Goal: Manage account settings

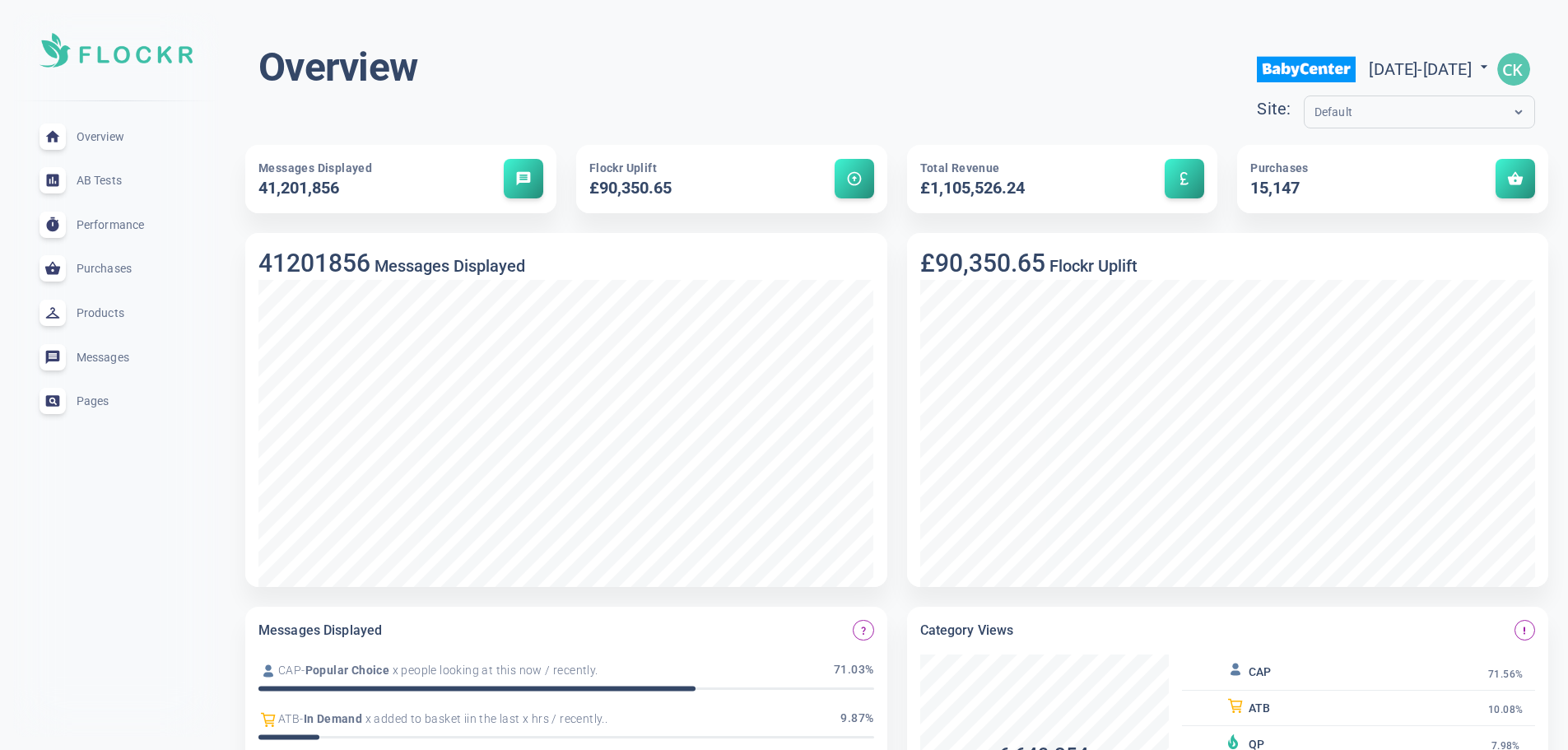
click at [1369, 81] on div "[DATE] - [DATE]" at bounding box center [1431, 70] width 123 height 27
click at [1369, 65] on span "[DATE] - [DATE]" at bounding box center [1431, 69] width 123 height 20
select select "7"
select select "2025"
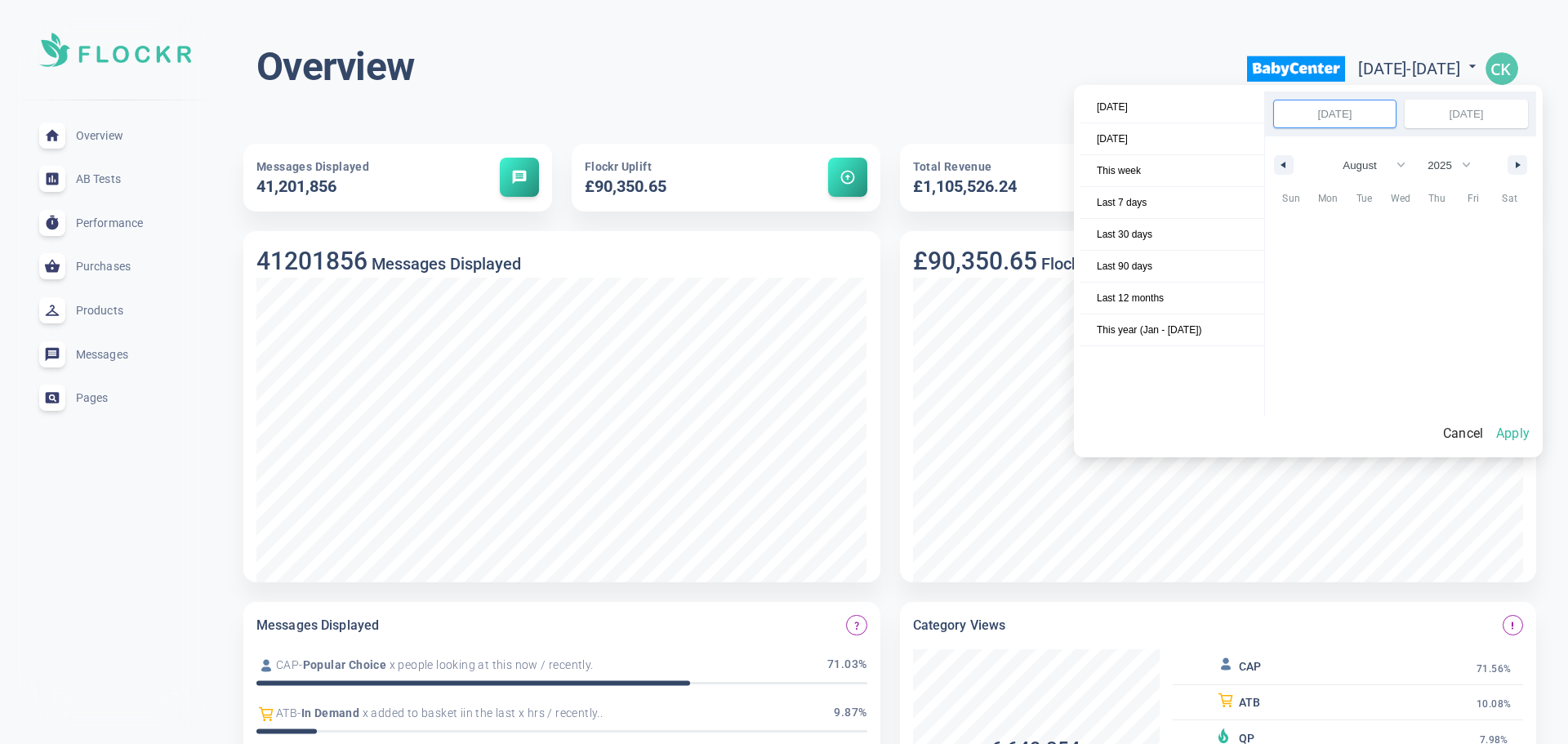
scroll to position [223666, 0]
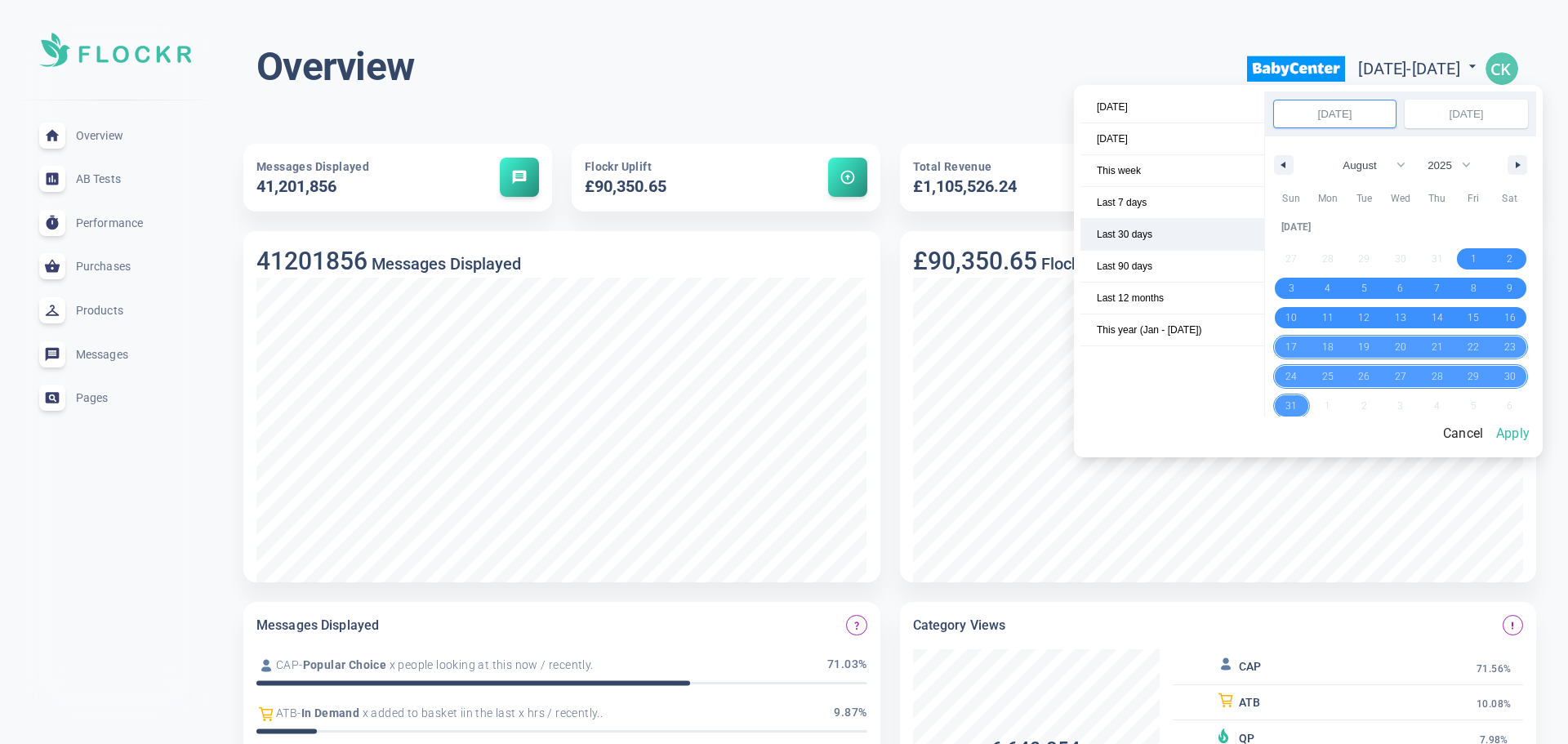
click at [1149, 234] on span "Last 30 days" at bounding box center [1172, 234] width 184 height 31
select select "7"
select select "2025"
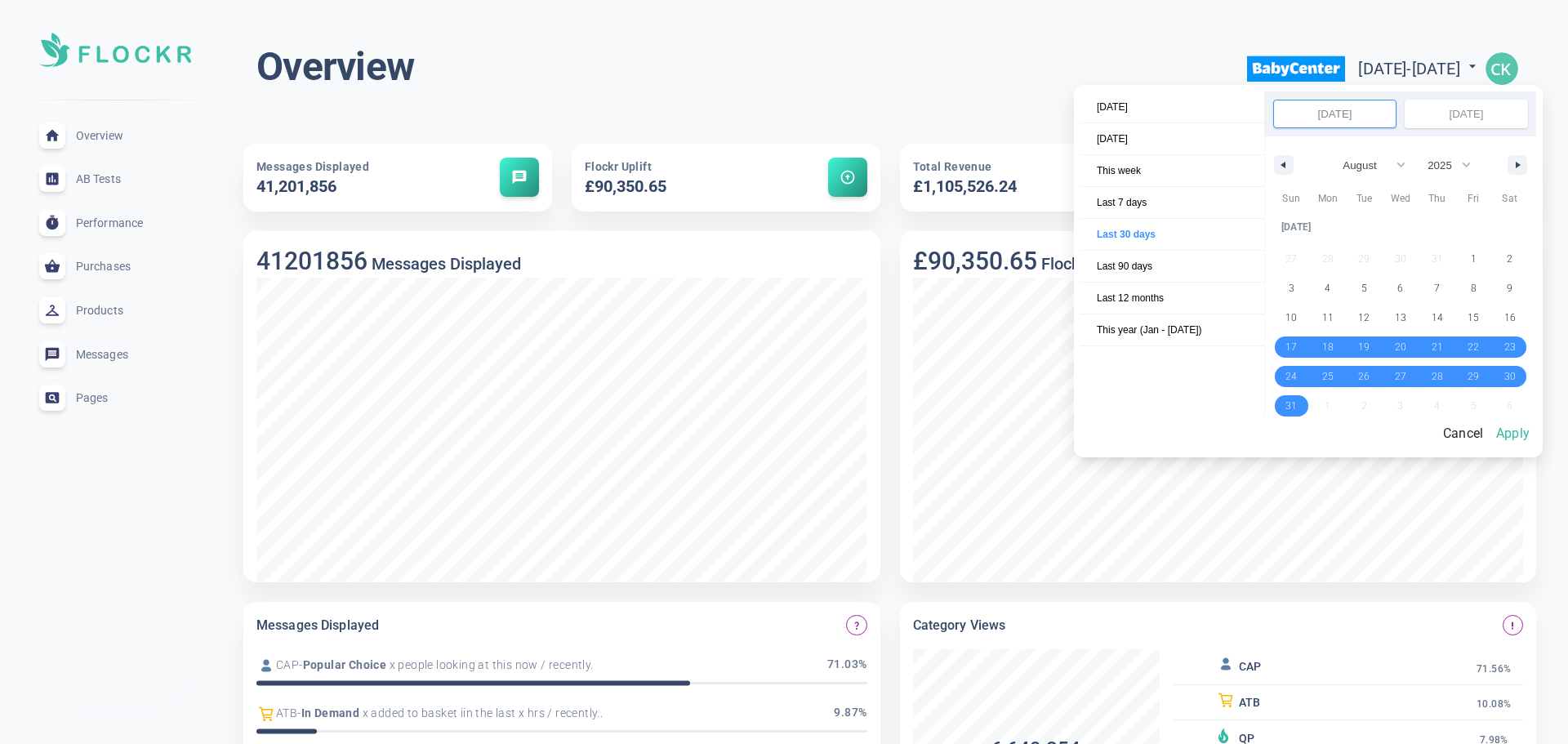
click at [1511, 433] on button "Apply" at bounding box center [1512, 433] width 47 height 35
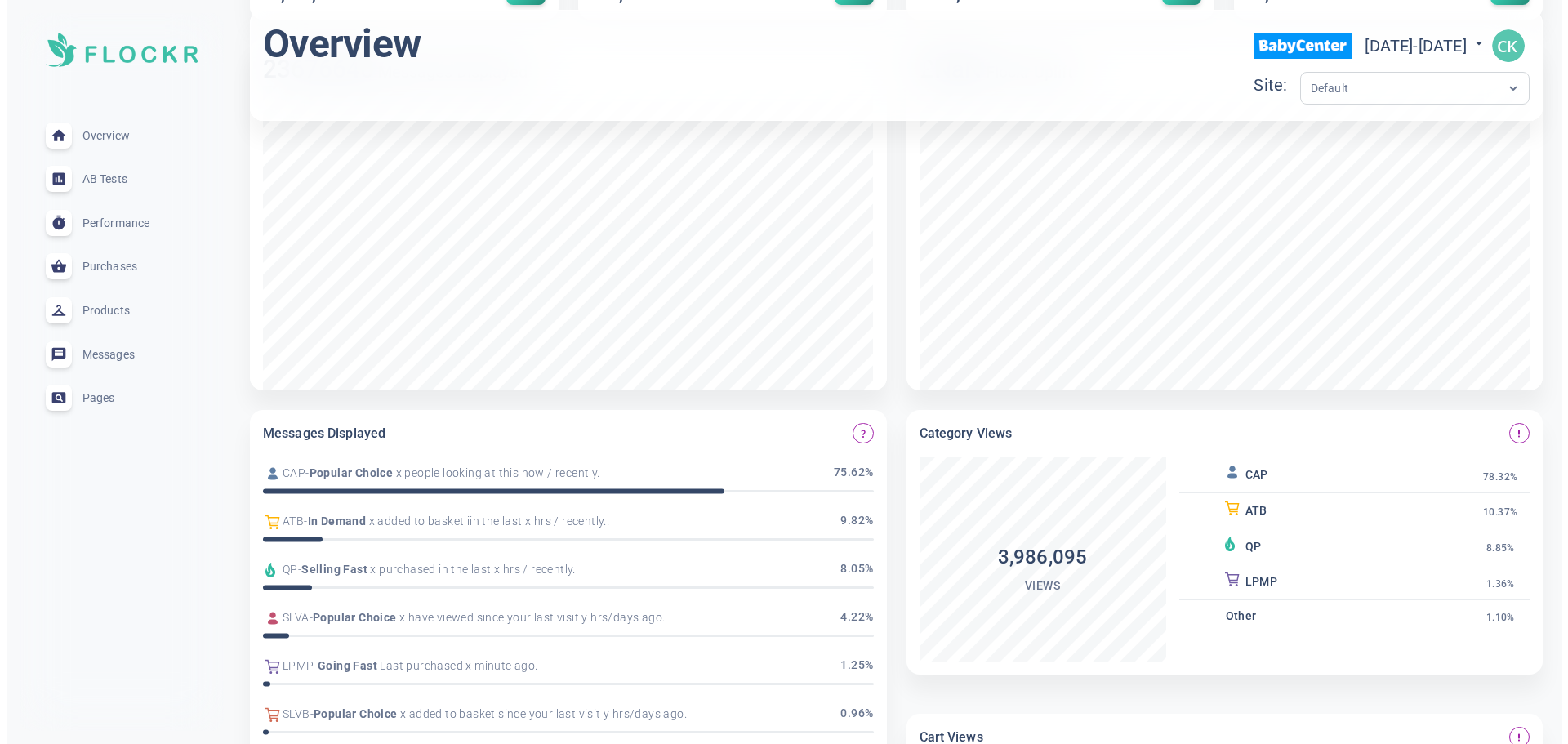
scroll to position [0, 0]
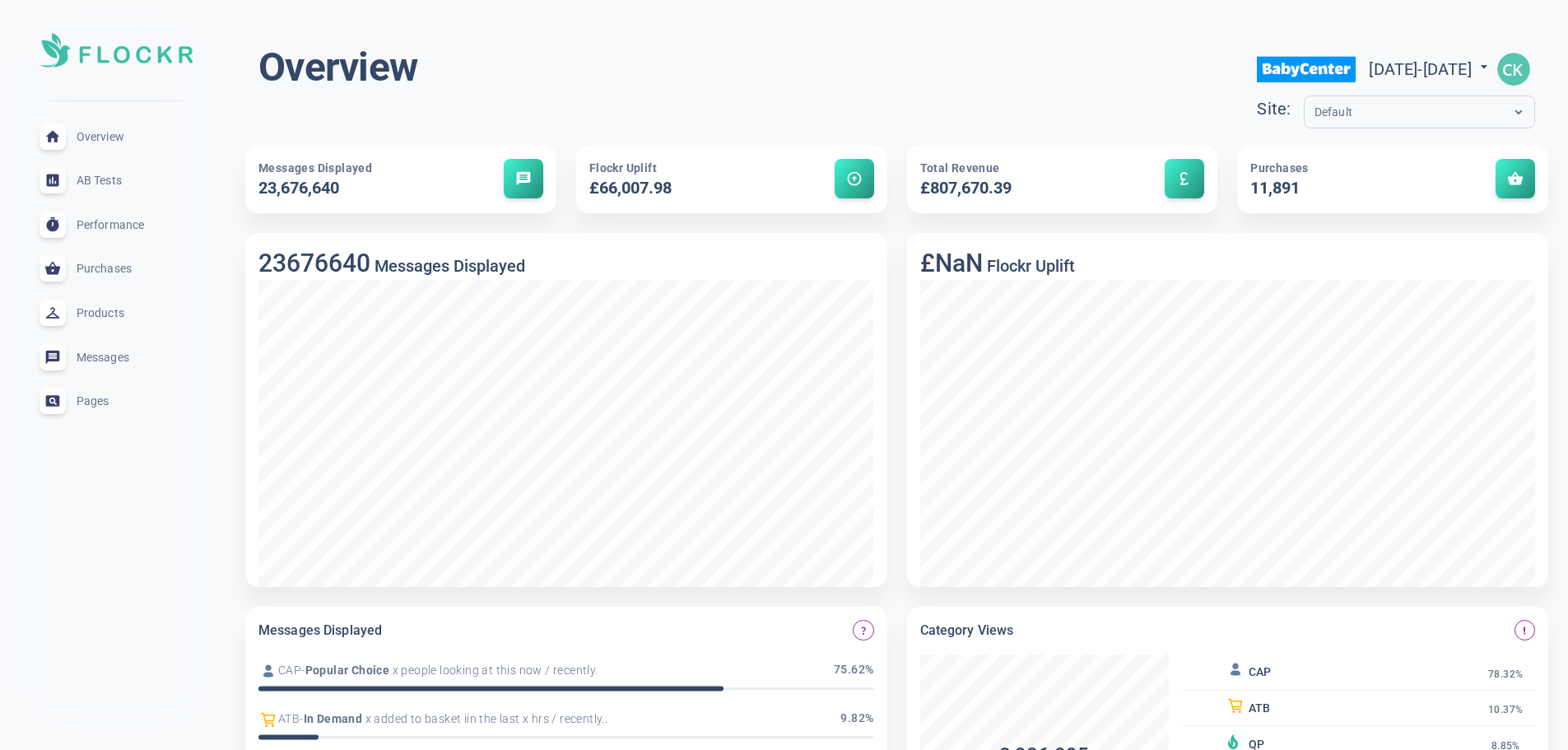
click at [1369, 70] on span "[DATE] - [DATE]" at bounding box center [1431, 69] width 123 height 20
select select "7"
select select "2025"
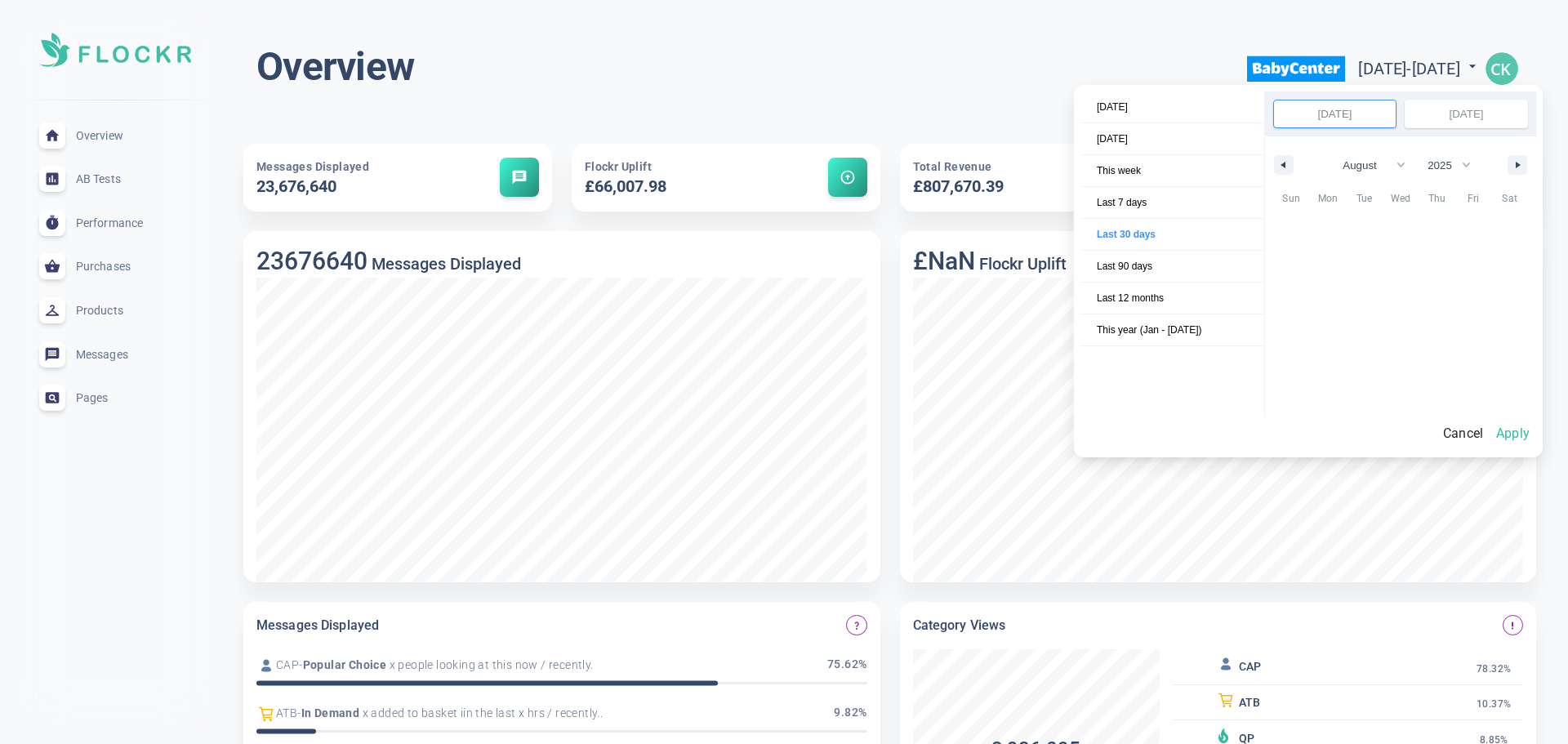
scroll to position [223666, 0]
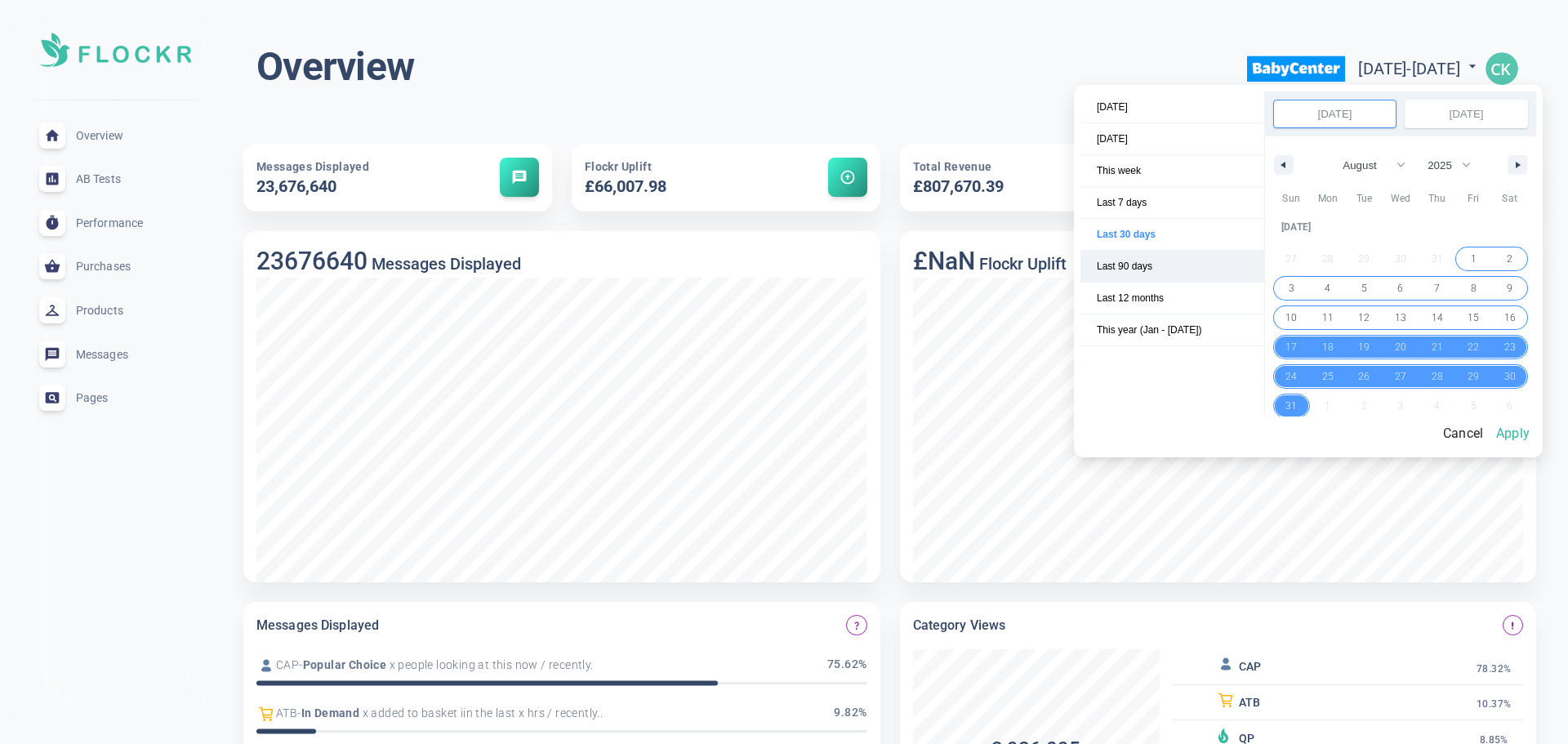
click at [1180, 268] on span "Last 90 days" at bounding box center [1172, 265] width 184 height 31
select select "5"
select select "2025"
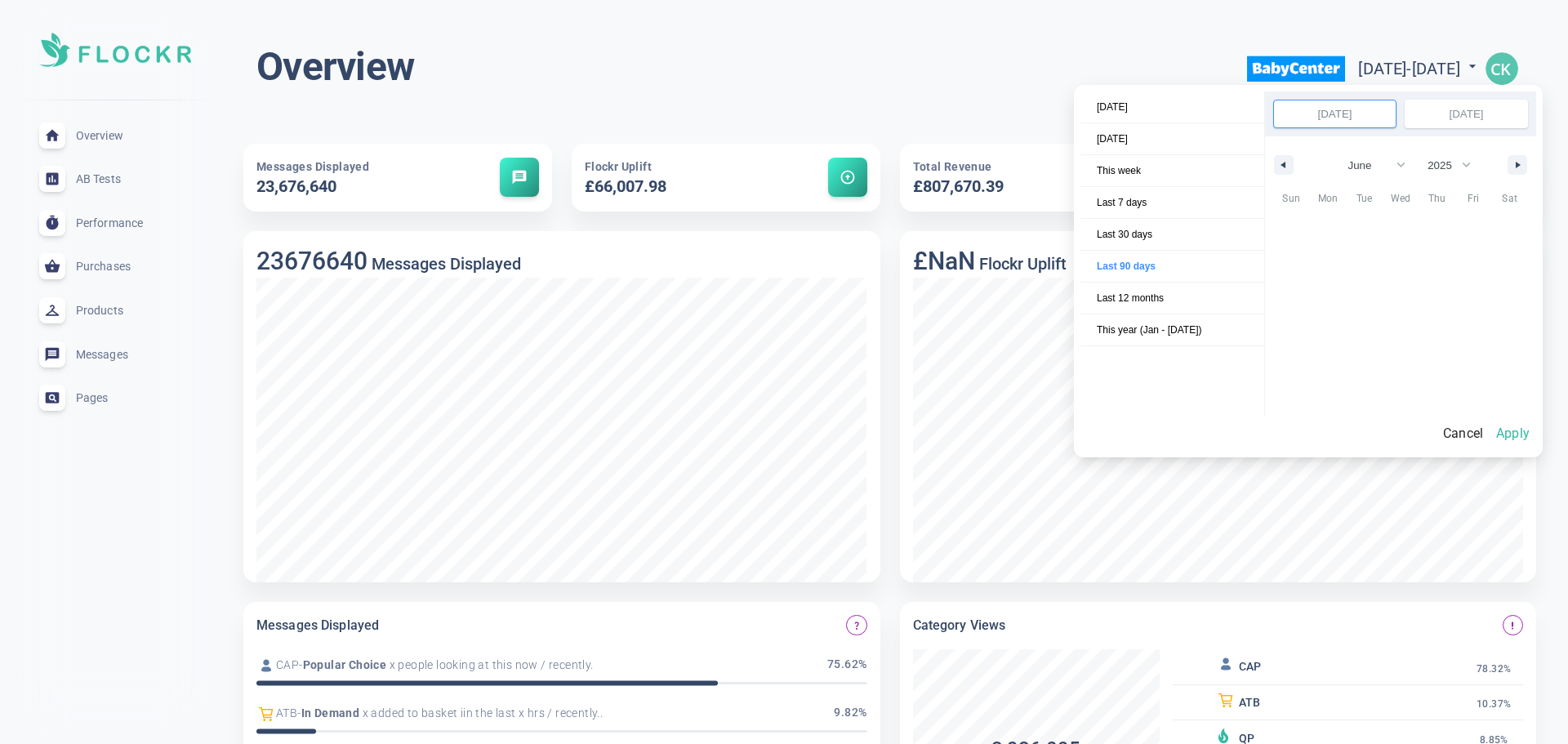
scroll to position [223307, 0]
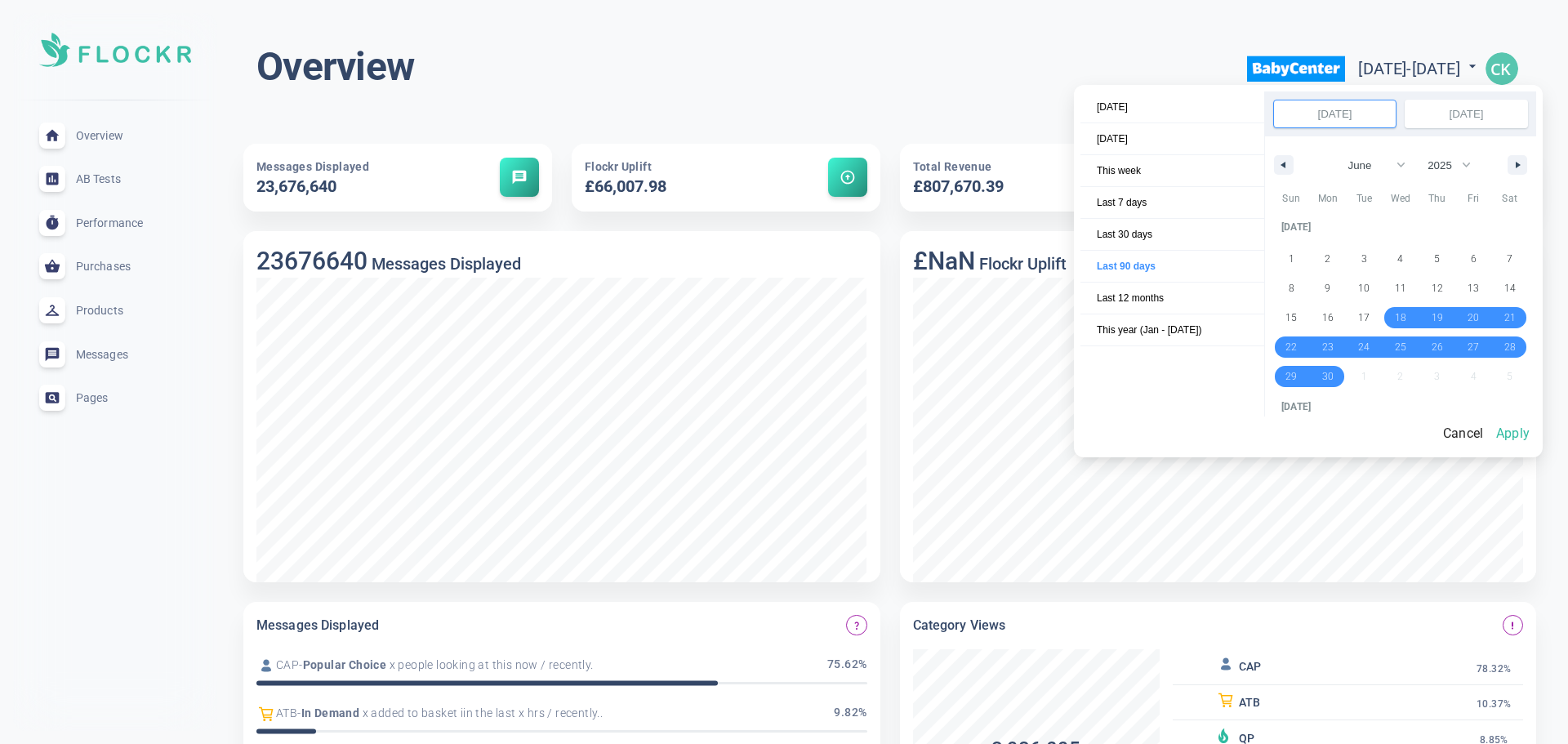
click at [1526, 433] on button "Apply" at bounding box center [1512, 433] width 47 height 35
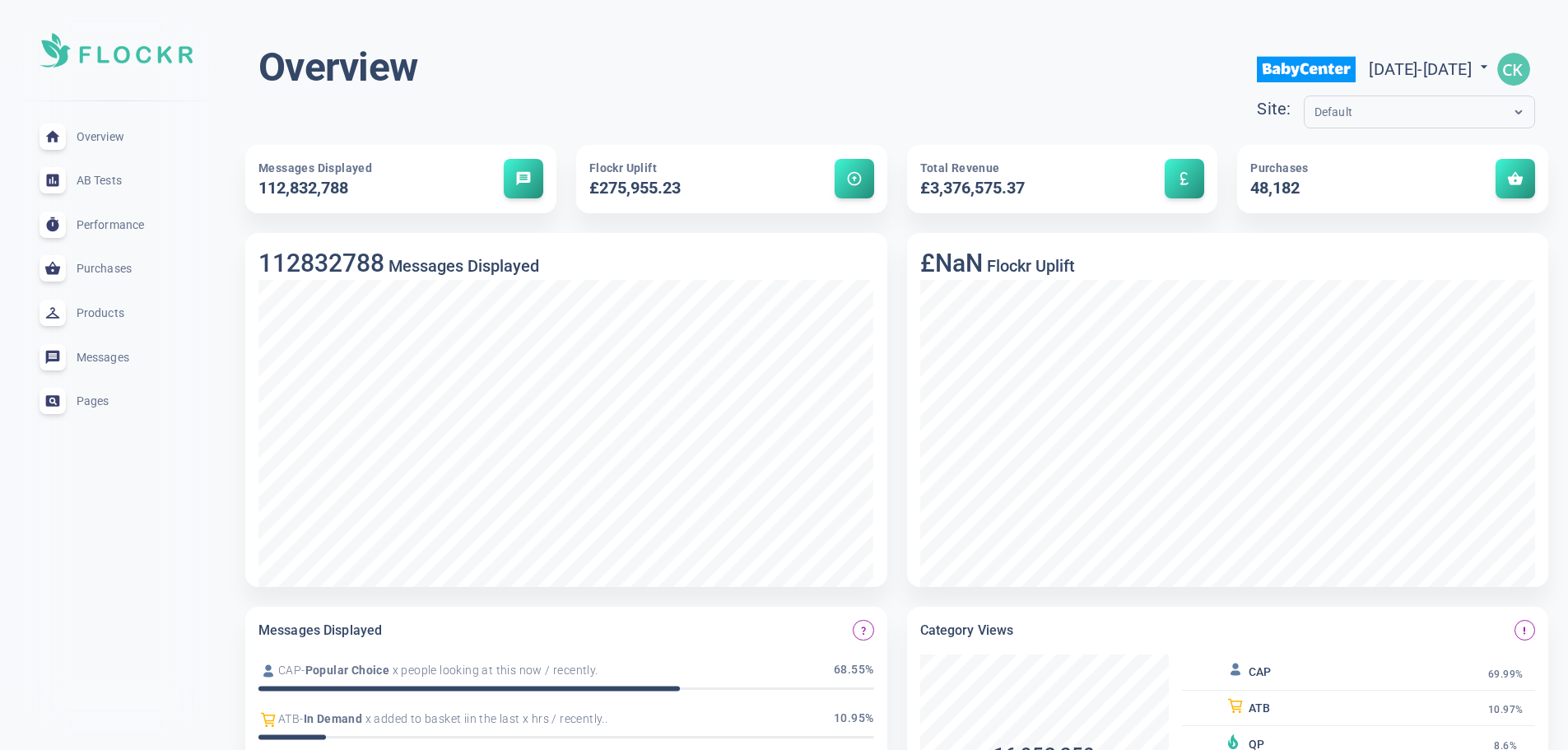
click at [1371, 56] on div "Wed Jun 18 2025 - Mon Sep 15 2025" at bounding box center [1431, 70] width 123 height 27
click at [1369, 80] on div "Wed Jun 18 2025 - Mon Sep 15 2025" at bounding box center [1431, 70] width 123 height 27
click at [1380, 64] on span "Wed Jun 18 2025 - Mon Sep 15 2025" at bounding box center [1431, 69] width 123 height 20
select select "5"
select select "2025"
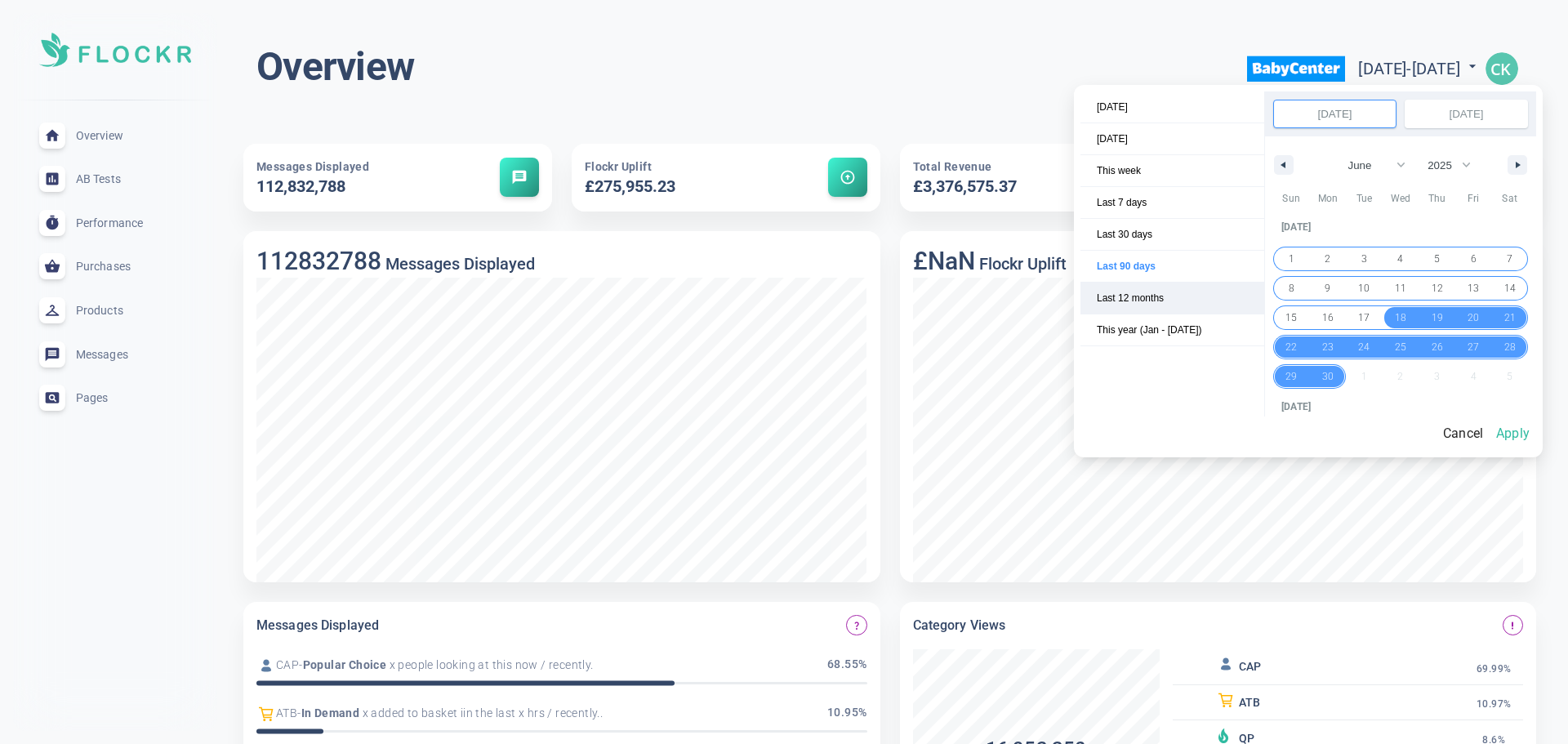
click at [1140, 302] on span "Last 12 months" at bounding box center [1172, 297] width 184 height 31
select select "8"
select select "2024"
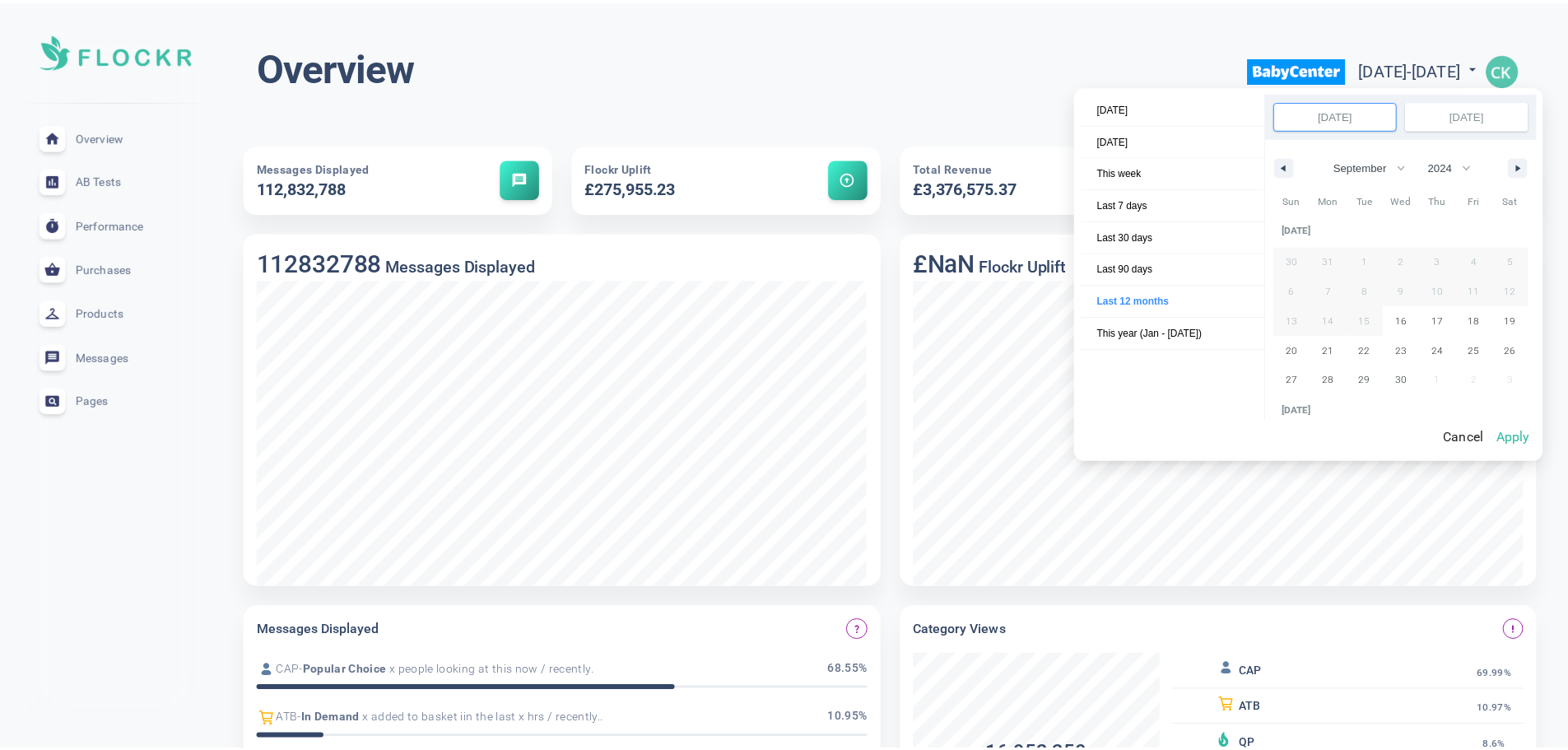
scroll to position [223446, 0]
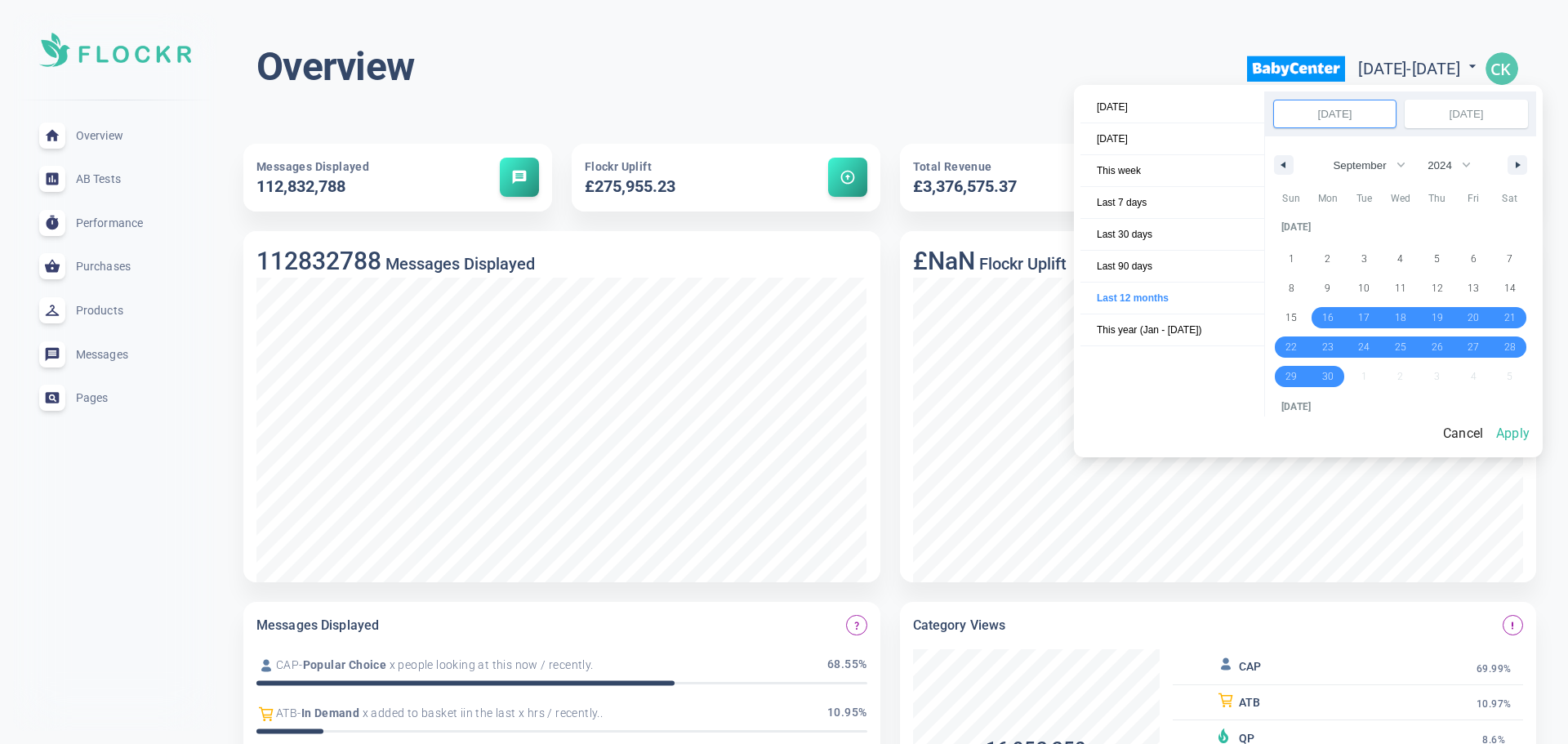
click at [1533, 426] on button "Apply" at bounding box center [1512, 433] width 47 height 35
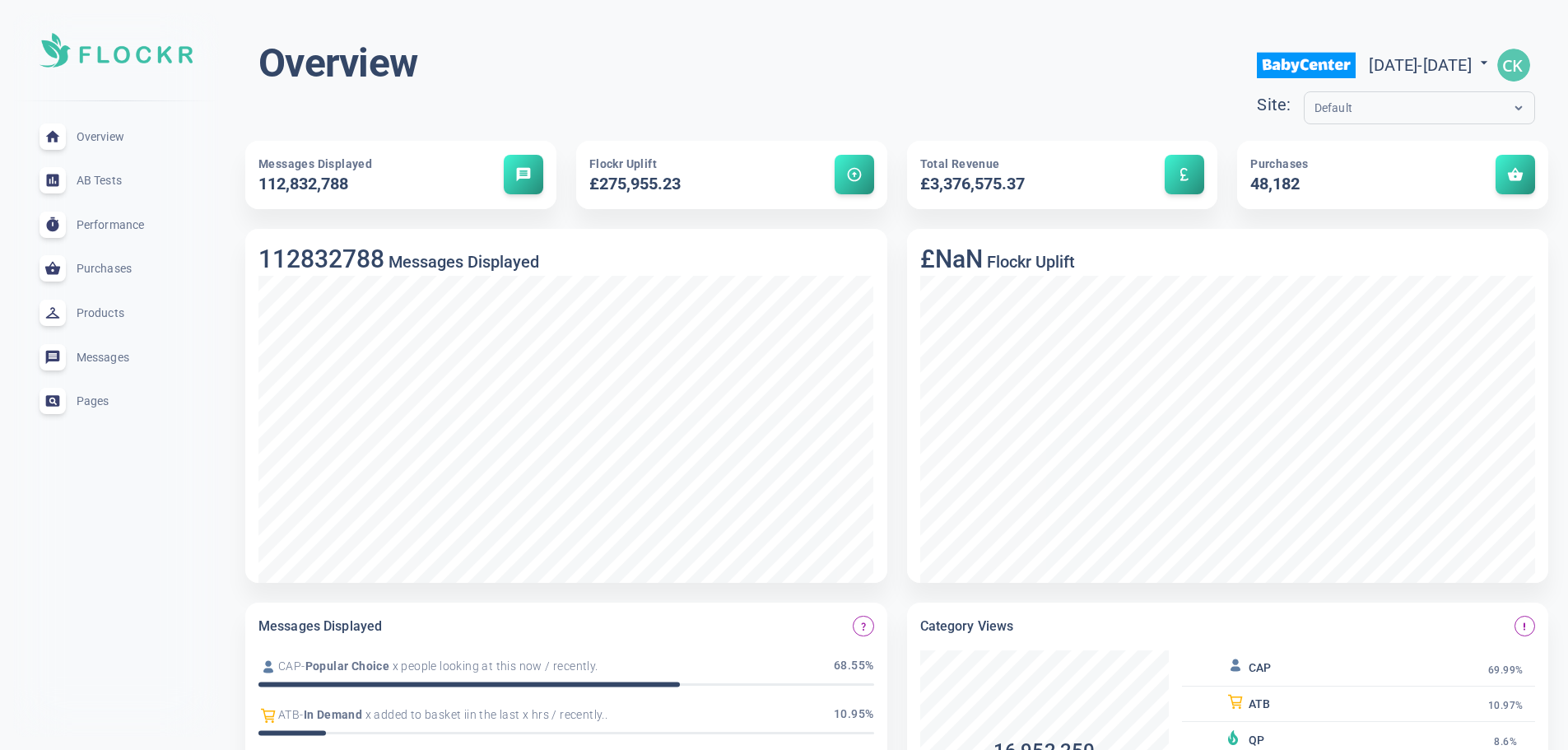
scroll to position [0, 0]
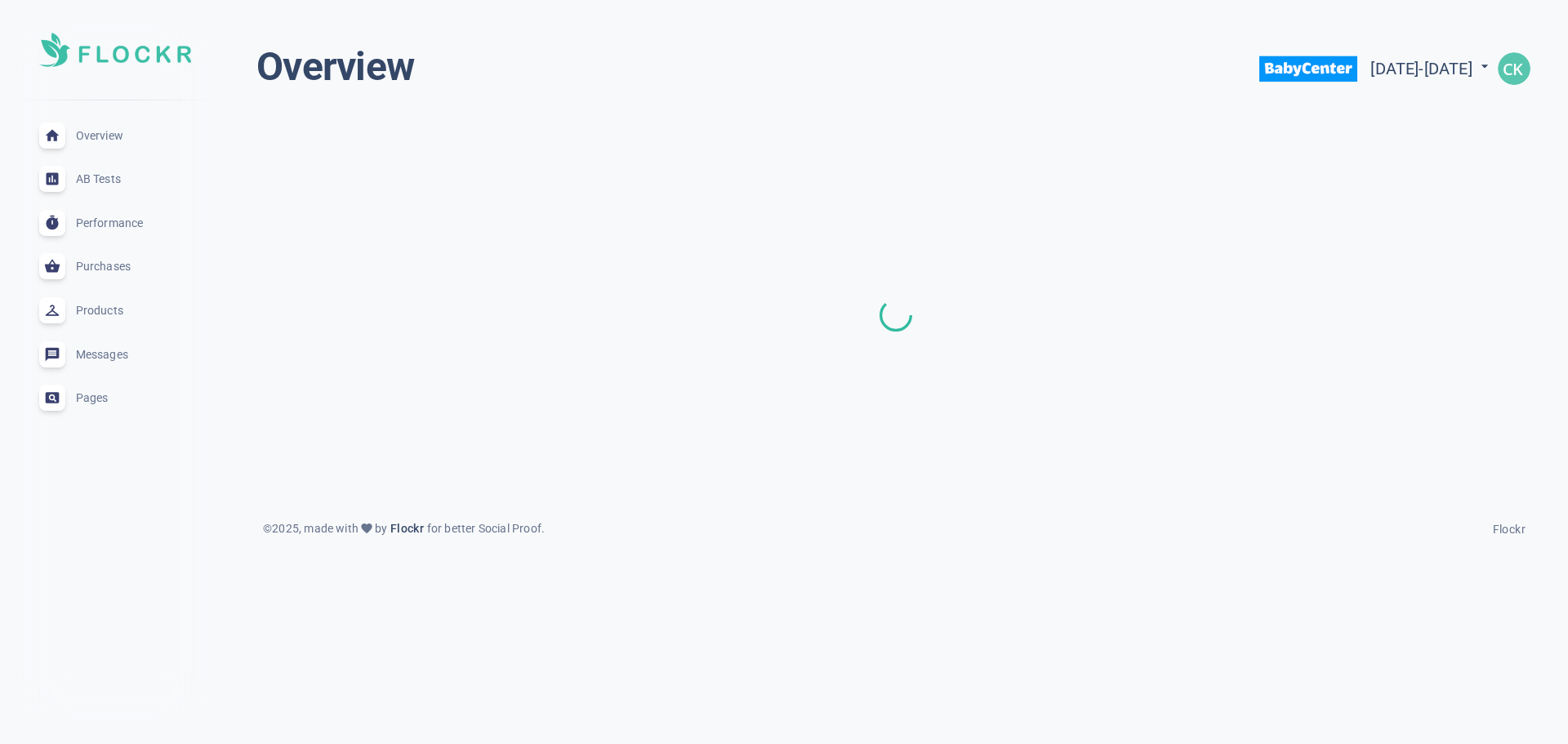
click at [1528, 70] on img "button" at bounding box center [1513, 68] width 33 height 33
click at [1491, 117] on span "Settings" at bounding box center [1477, 117] width 46 height 14
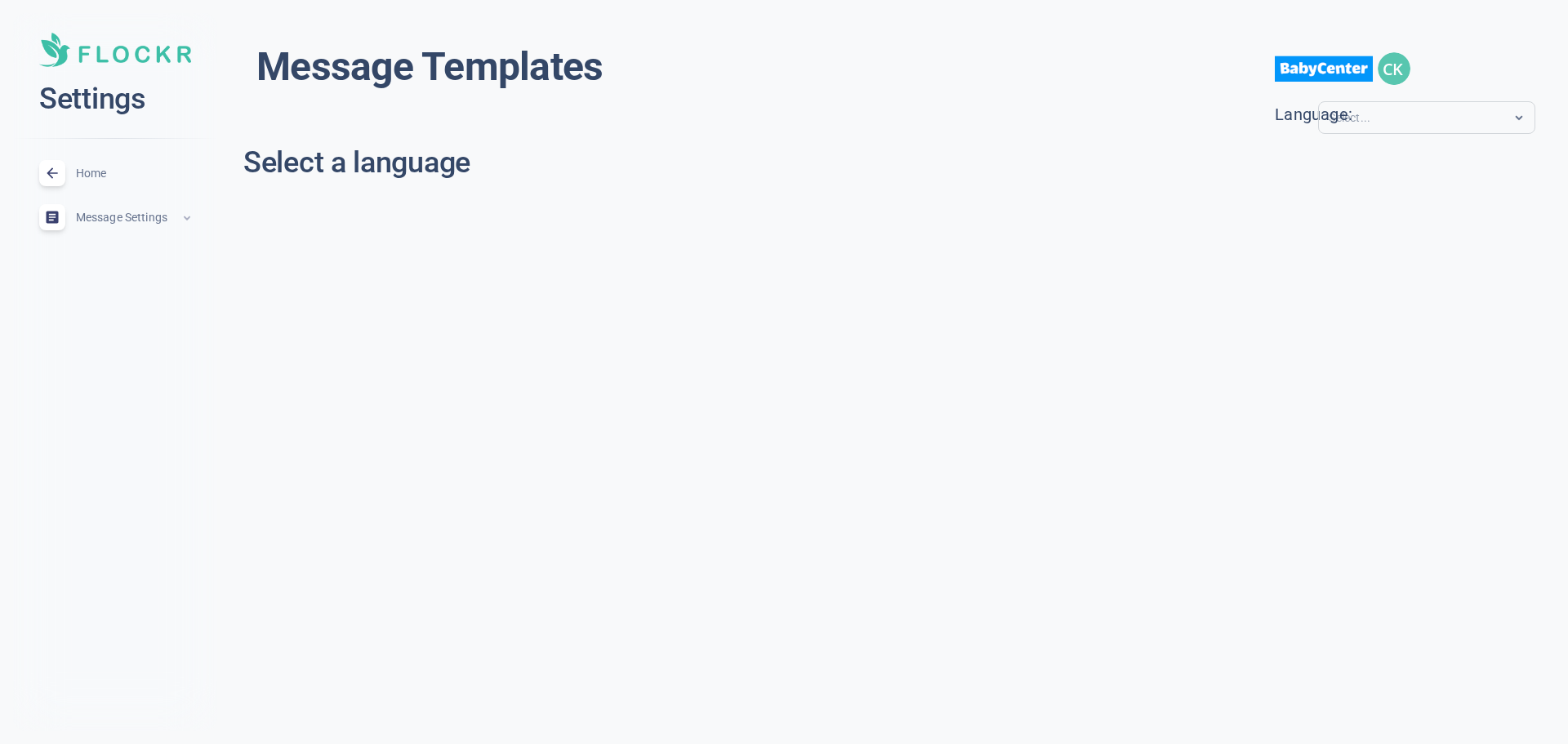
click at [1475, 116] on div "Select..." at bounding box center [1410, 118] width 185 height 19
click at [1404, 173] on div "sl" at bounding box center [1427, 166] width 205 height 27
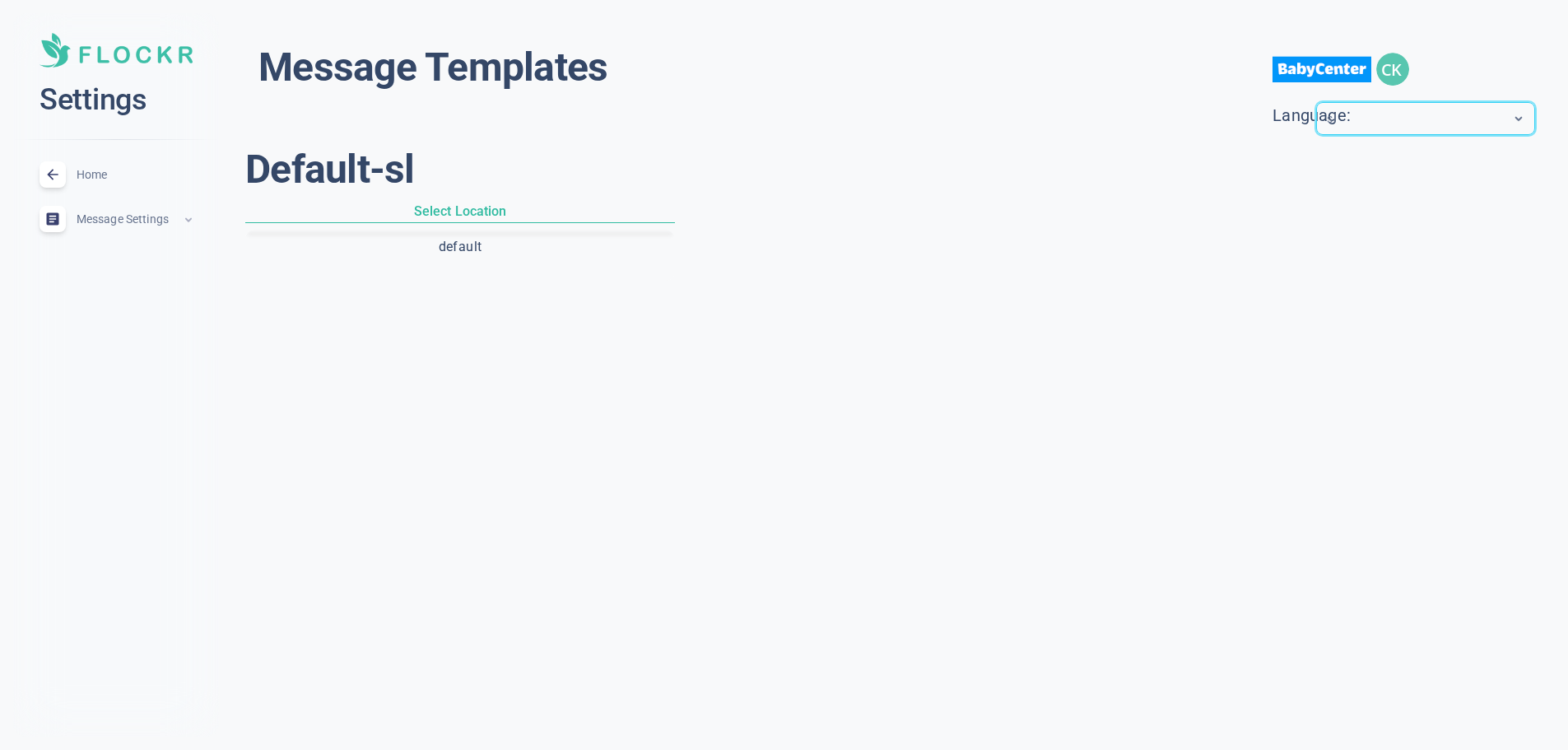
click at [101, 175] on span "Home" at bounding box center [136, 175] width 119 height 0
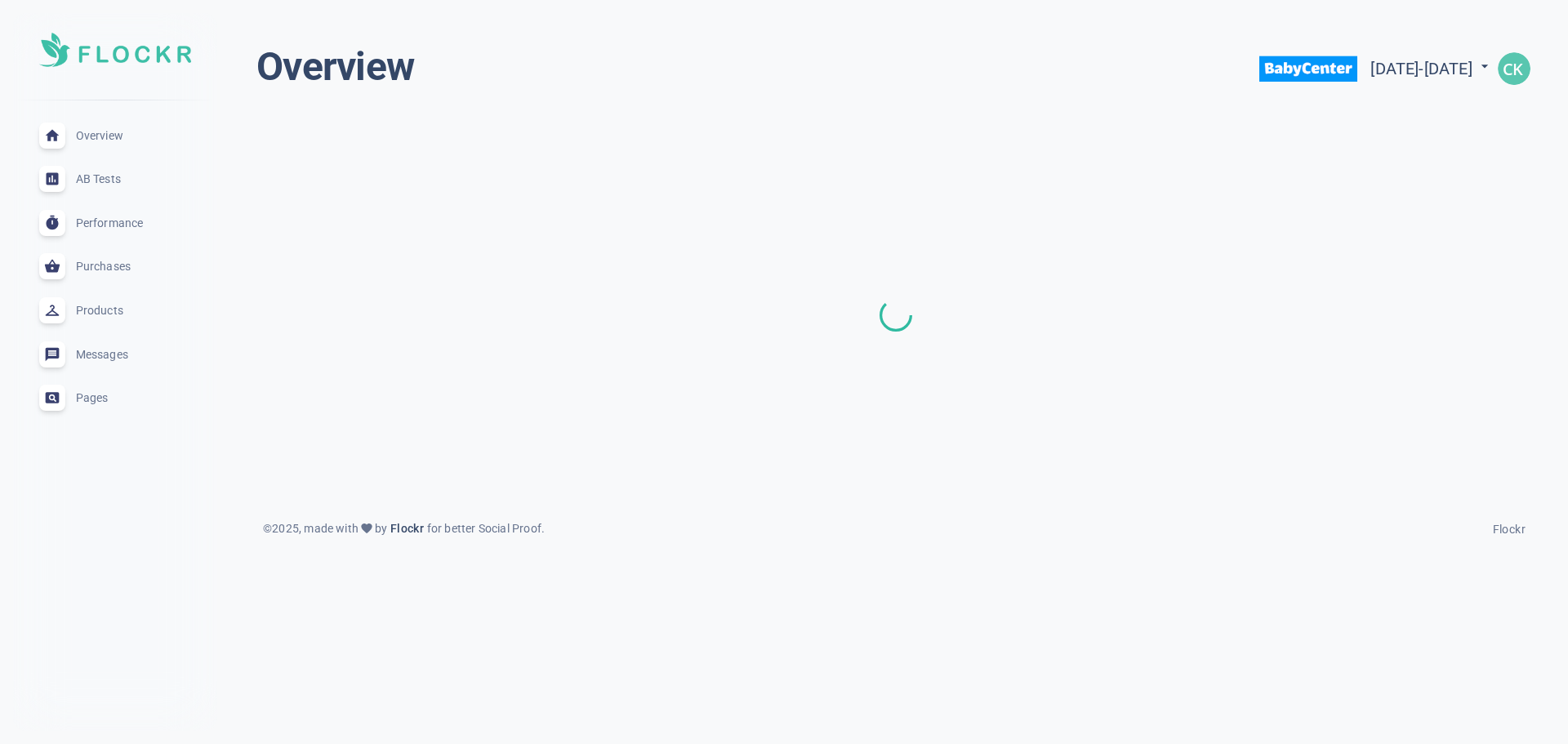
click at [1510, 75] on img "button" at bounding box center [1513, 68] width 33 height 33
click at [81, 139] on div at bounding box center [784, 372] width 1568 height 744
click at [140, 58] on img at bounding box center [115, 50] width 152 height 35
click at [1518, 68] on img "button" at bounding box center [1513, 68] width 33 height 33
click at [1474, 182] on span "Profile" at bounding box center [1472, 179] width 37 height 14
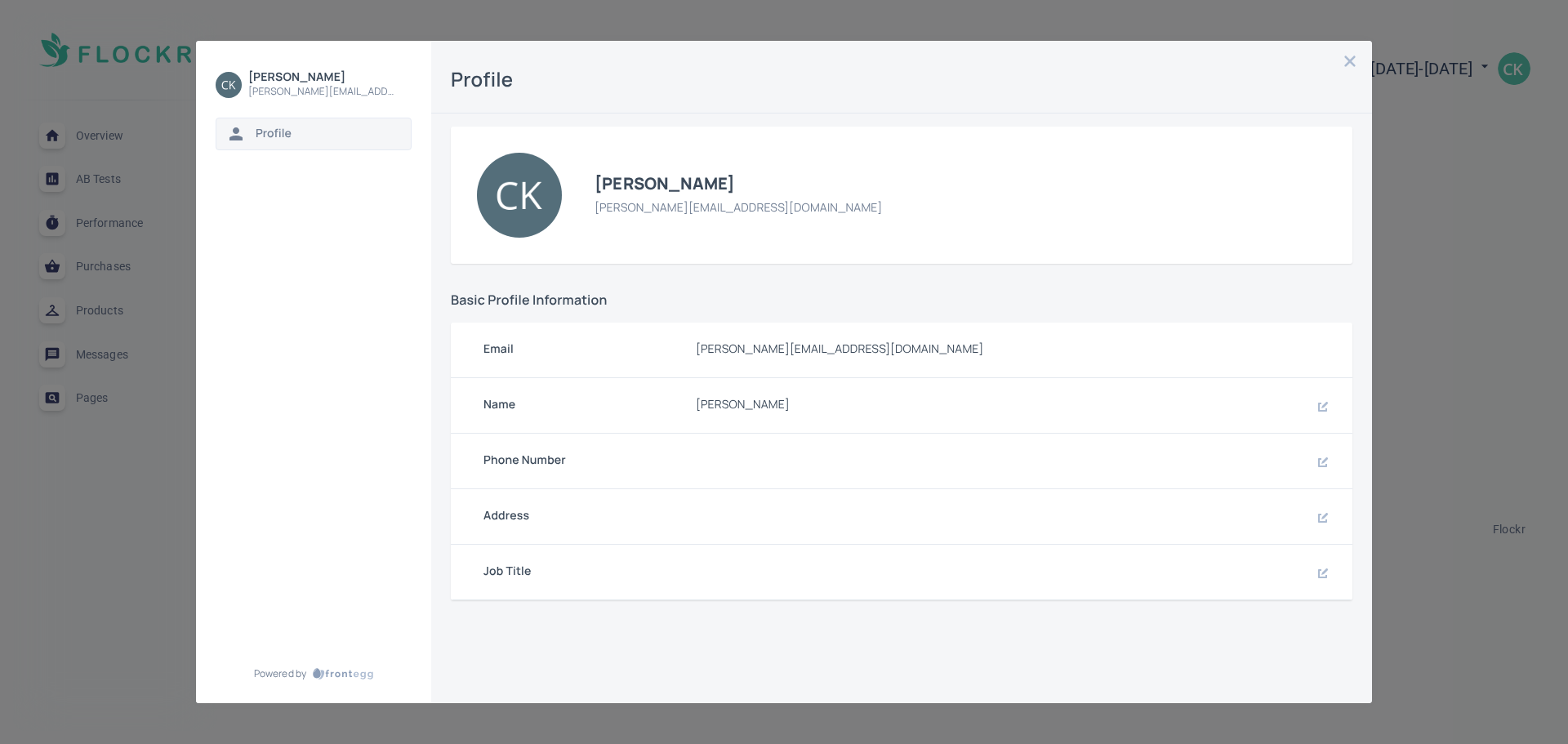
drag, startPoint x: 1343, startPoint y: 58, endPoint x: 1354, endPoint y: 60, distance: 11.2
click at [1344, 58] on icon "button" at bounding box center [1349, 61] width 13 height 13
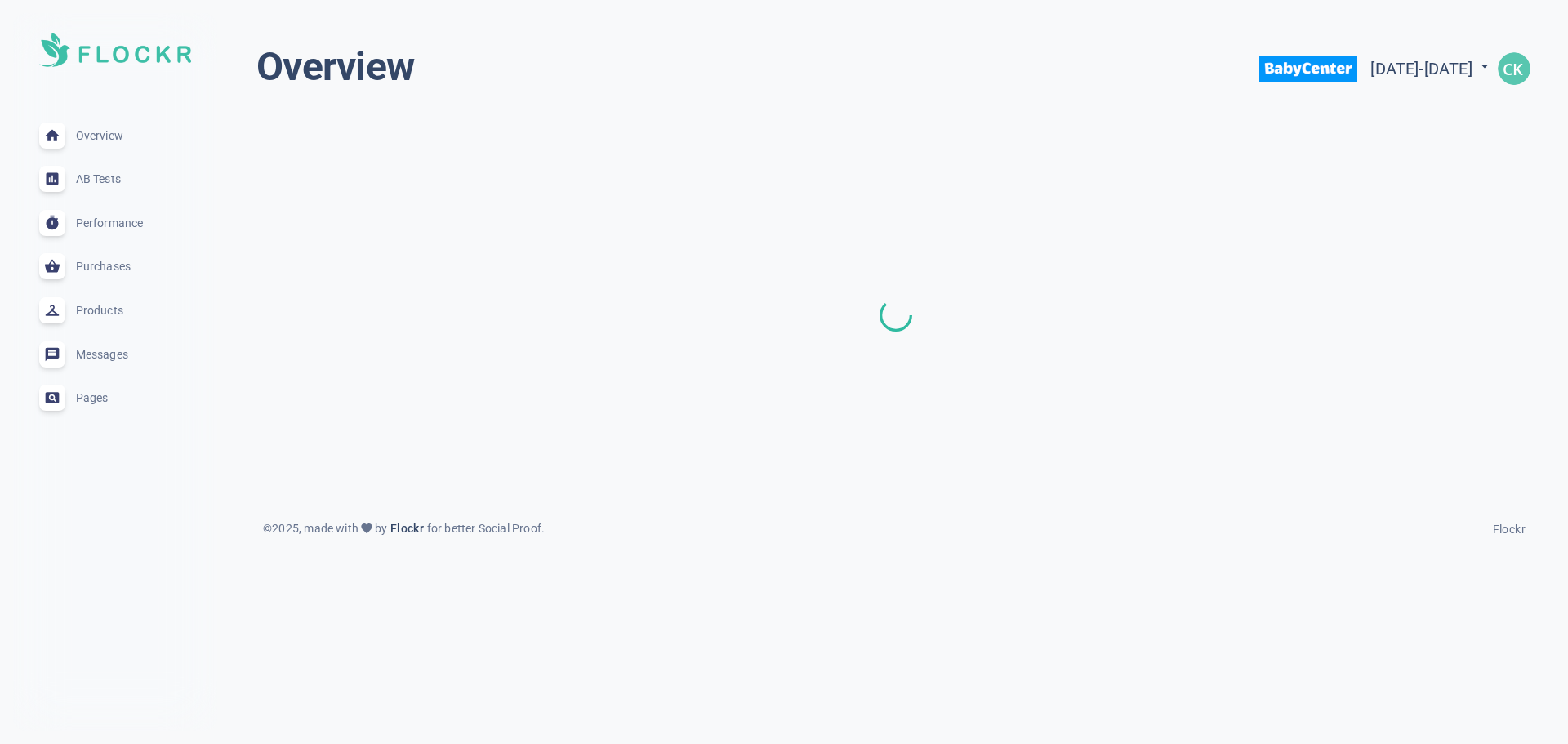
click at [1518, 68] on img "button" at bounding box center [1513, 68] width 33 height 33
click at [1474, 111] on span "Settings" at bounding box center [1477, 117] width 46 height 14
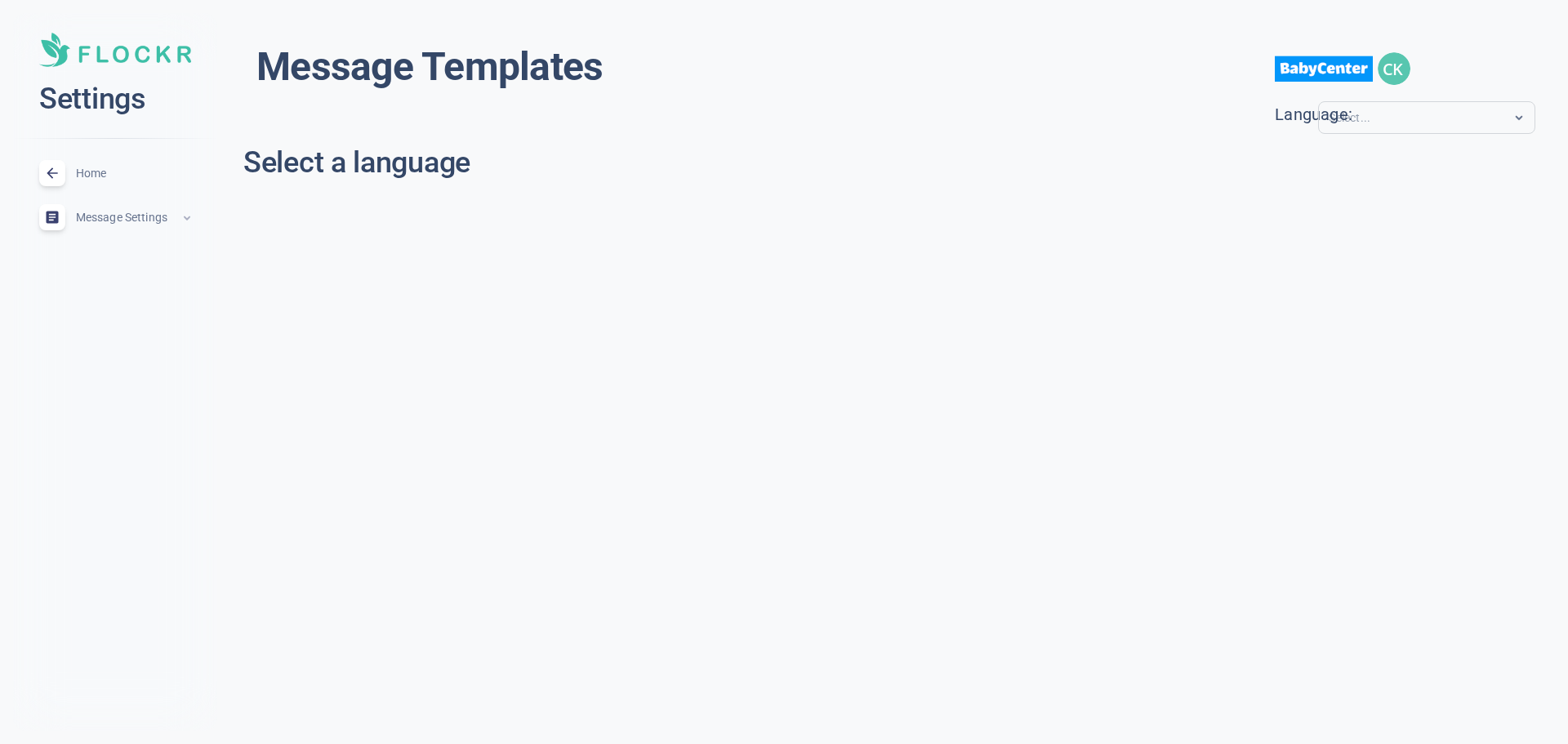
click at [1392, 112] on input "text" at bounding box center [1394, 118] width 131 height 19
drag, startPoint x: 1344, startPoint y: 167, endPoint x: 1338, endPoint y: 140, distance: 27.7
click at [1346, 167] on div "sl" at bounding box center [1427, 166] width 205 height 27
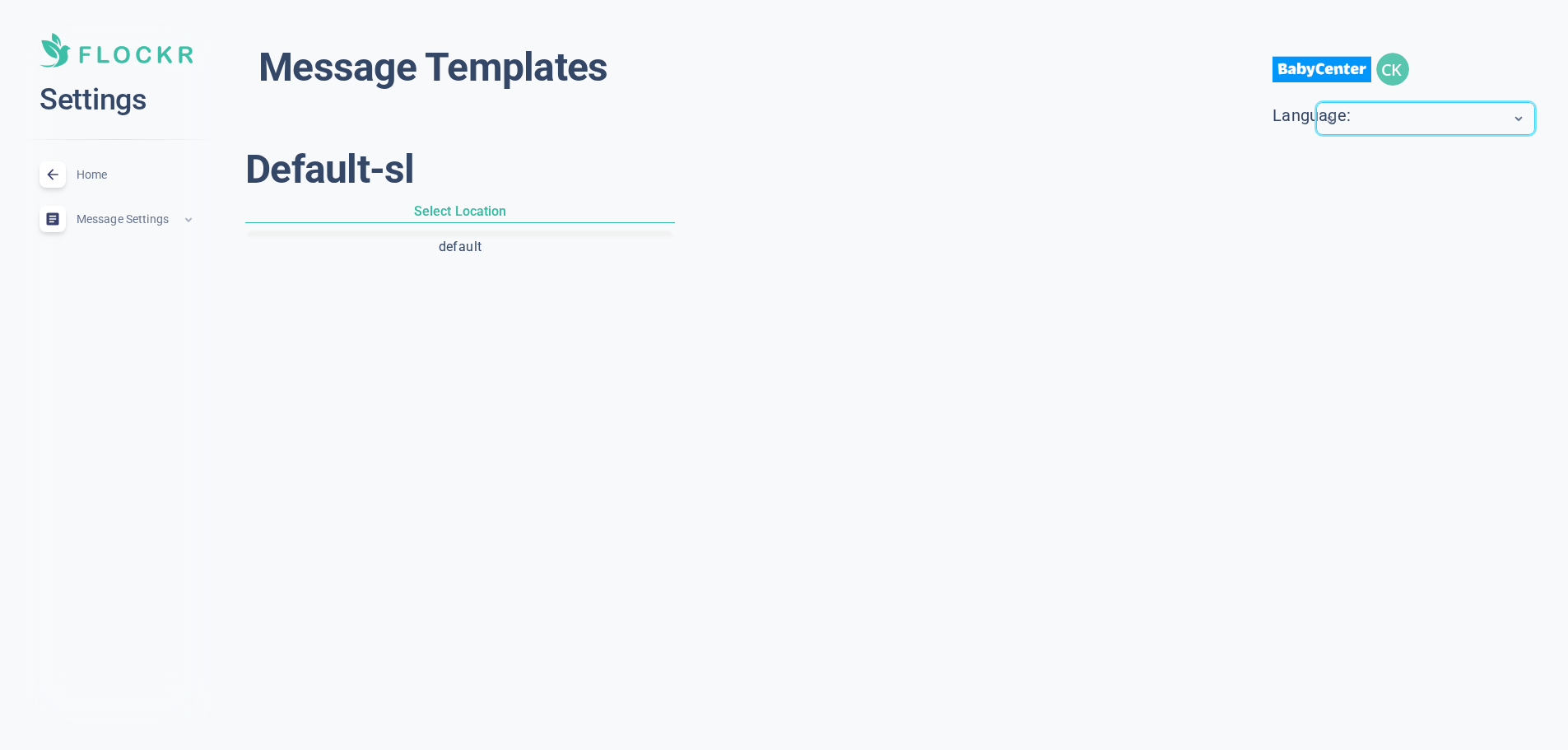
click at [1405, 70] on img "button" at bounding box center [1392, 69] width 33 height 33
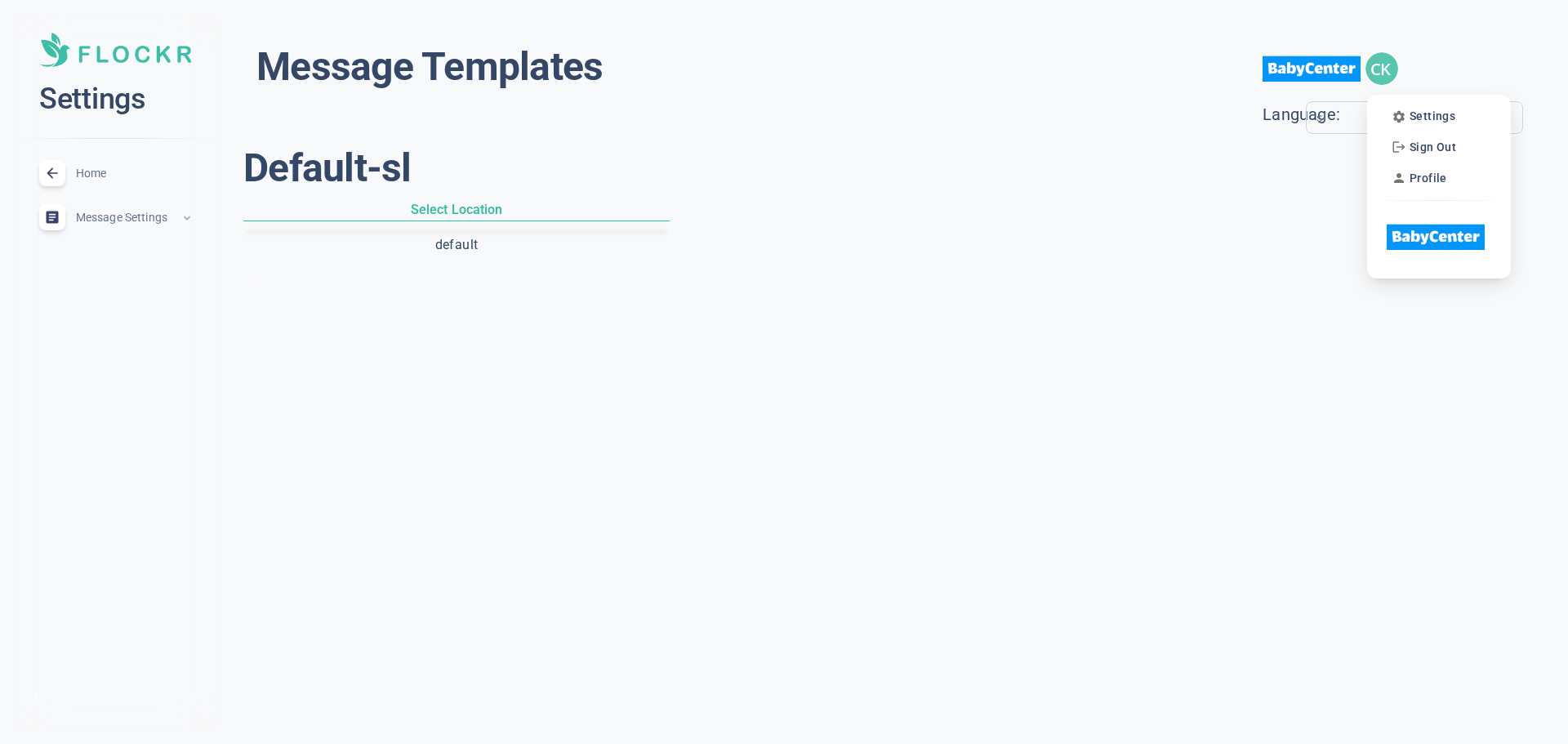
click at [1325, 75] on div at bounding box center [784, 372] width 1568 height 744
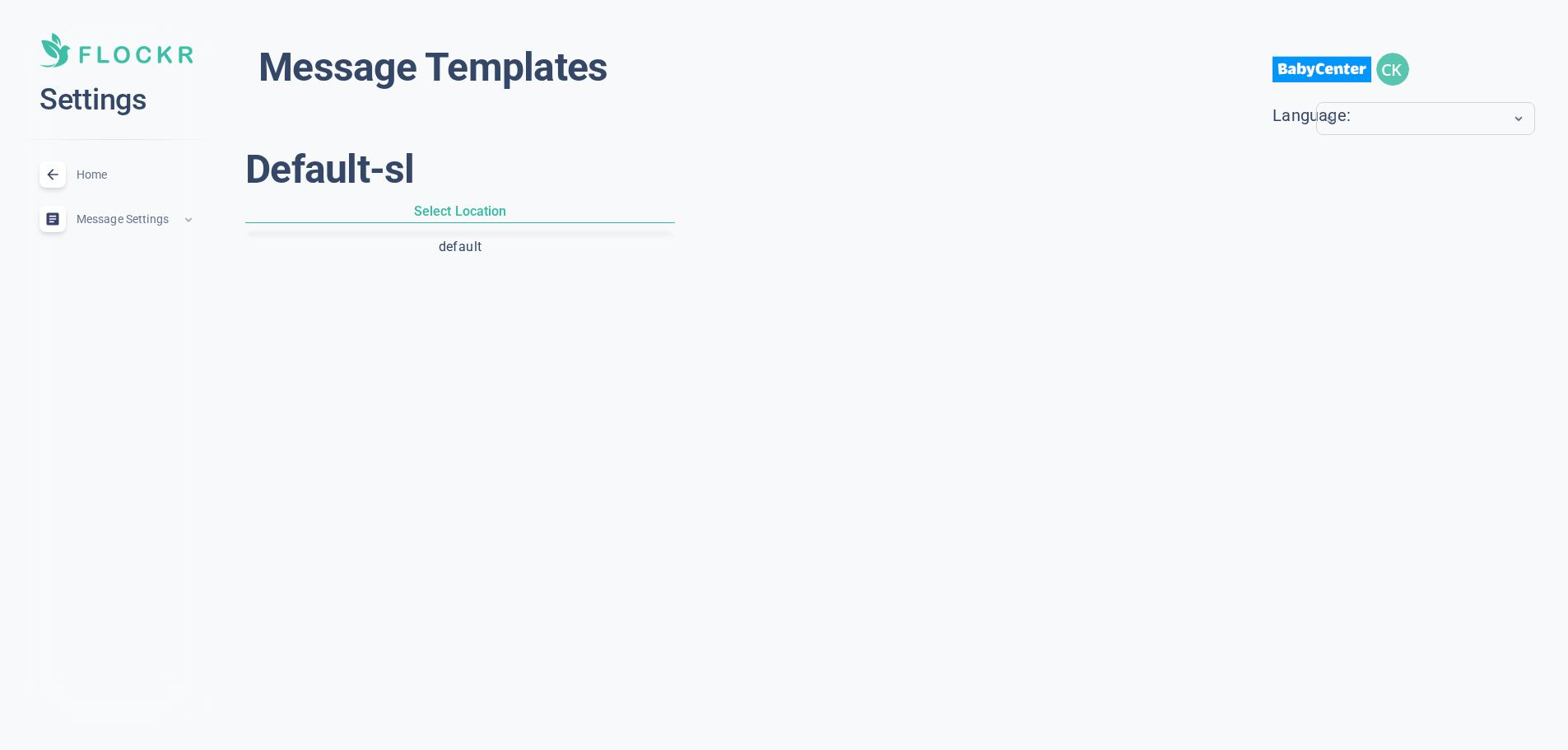
click at [1334, 71] on img at bounding box center [1322, 70] width 99 height 52
drag, startPoint x: 1078, startPoint y: 260, endPoint x: 1073, endPoint y: 251, distance: 10.3
click at [1076, 253] on div at bounding box center [1111, 237] width 873 height 87
drag, startPoint x: 124, startPoint y: 116, endPoint x: 147, endPoint y: 95, distance: 31.1
click at [125, 116] on h2 "Settings" at bounding box center [116, 99] width 153 height 38
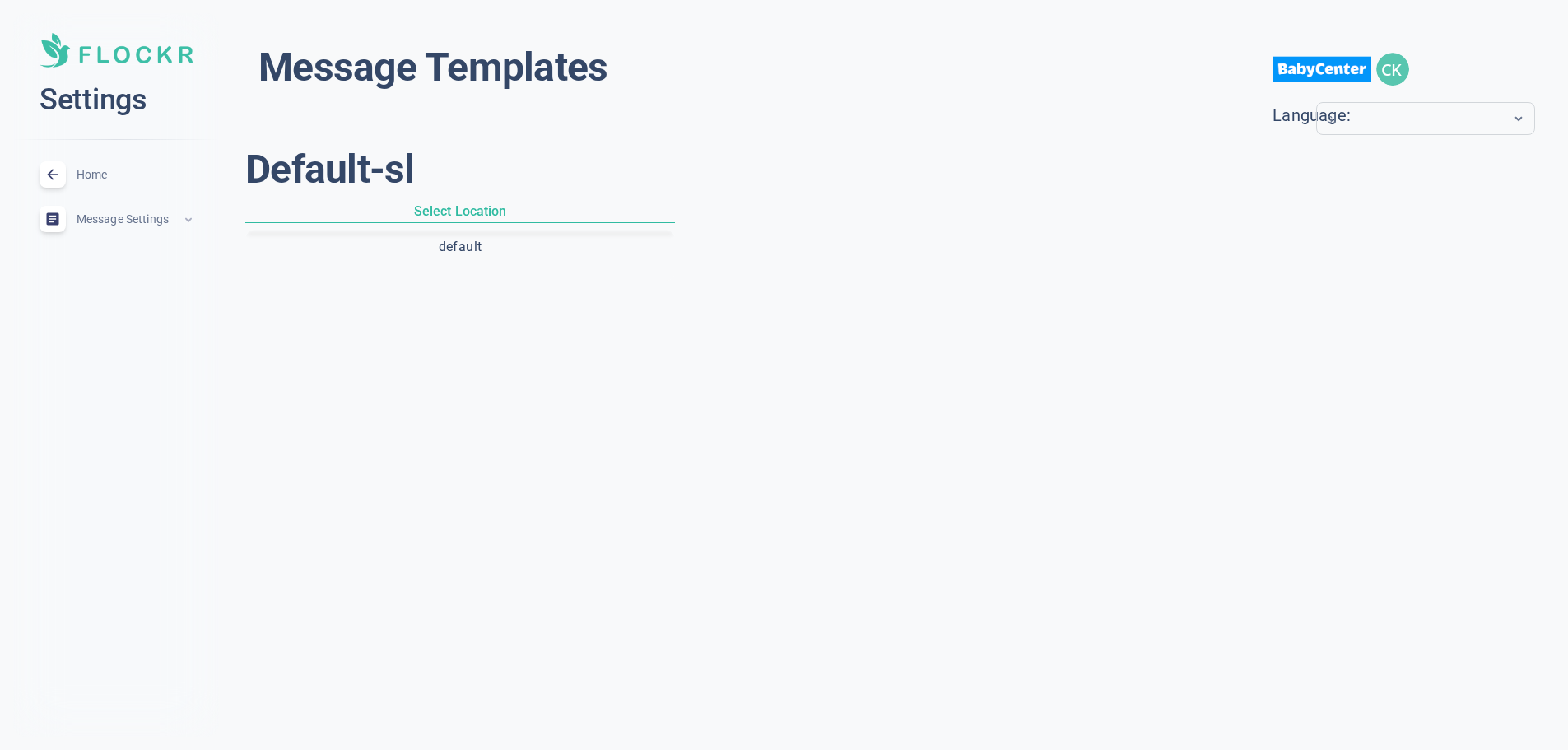
click at [120, 32] on div "close Settings" at bounding box center [116, 70] width 206 height 112
click at [108, 58] on img at bounding box center [116, 50] width 153 height 35
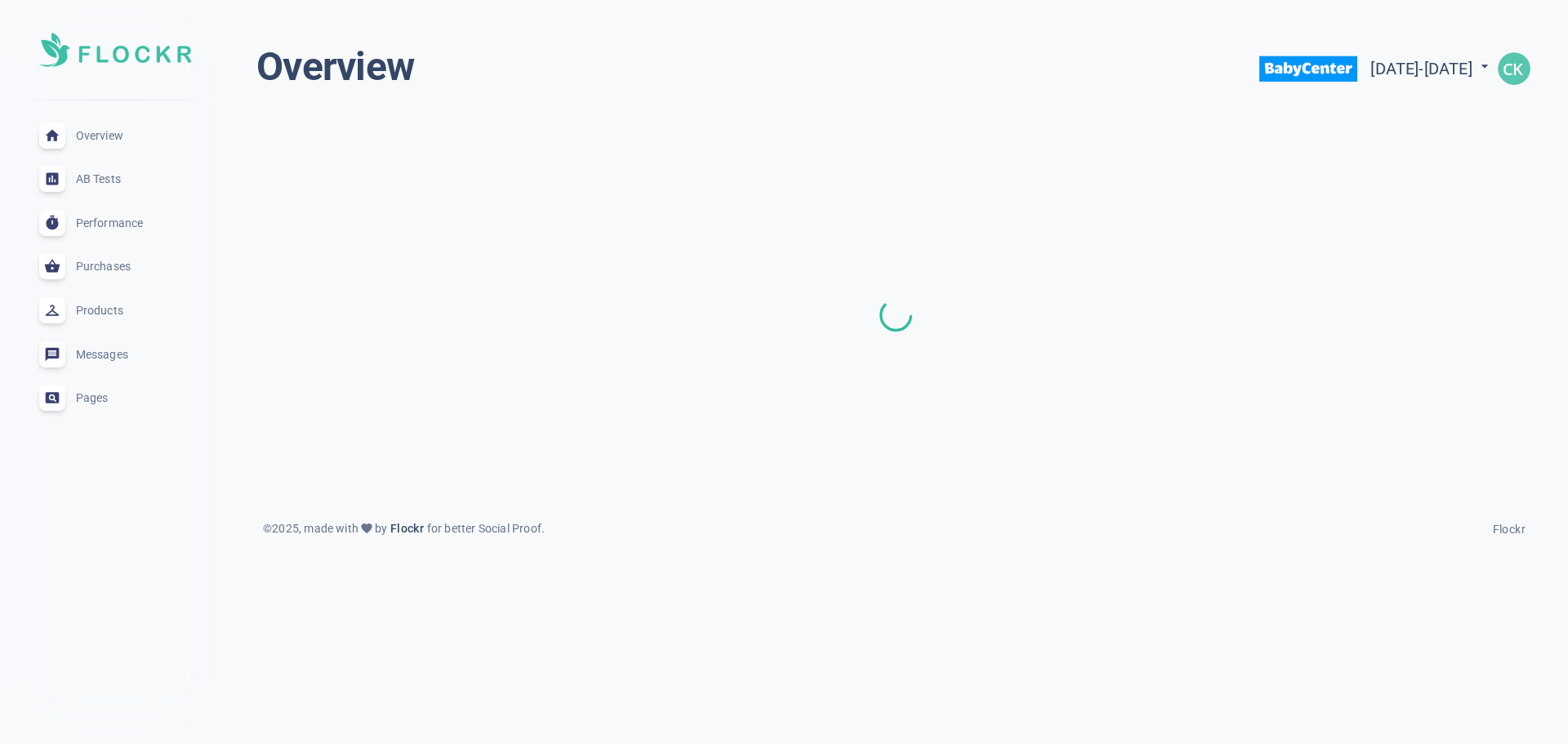
click at [1524, 73] on img "button" at bounding box center [1513, 68] width 33 height 33
click at [1398, 86] on div at bounding box center [784, 372] width 1568 height 744
click at [1395, 70] on span "[DATE] - [DATE]" at bounding box center [1431, 68] width 122 height 19
select select "8"
select select "2024"
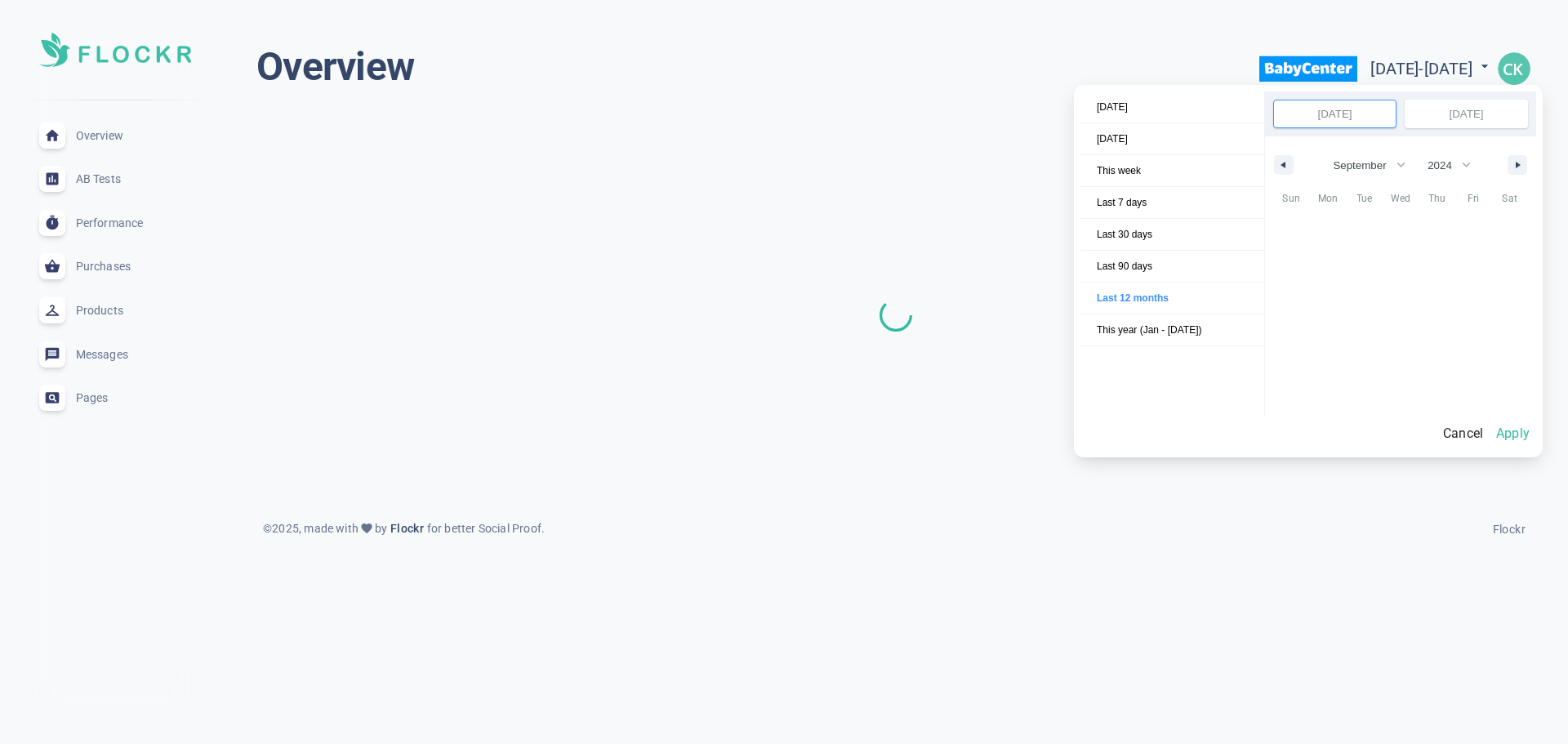
scroll to position [221658, 0]
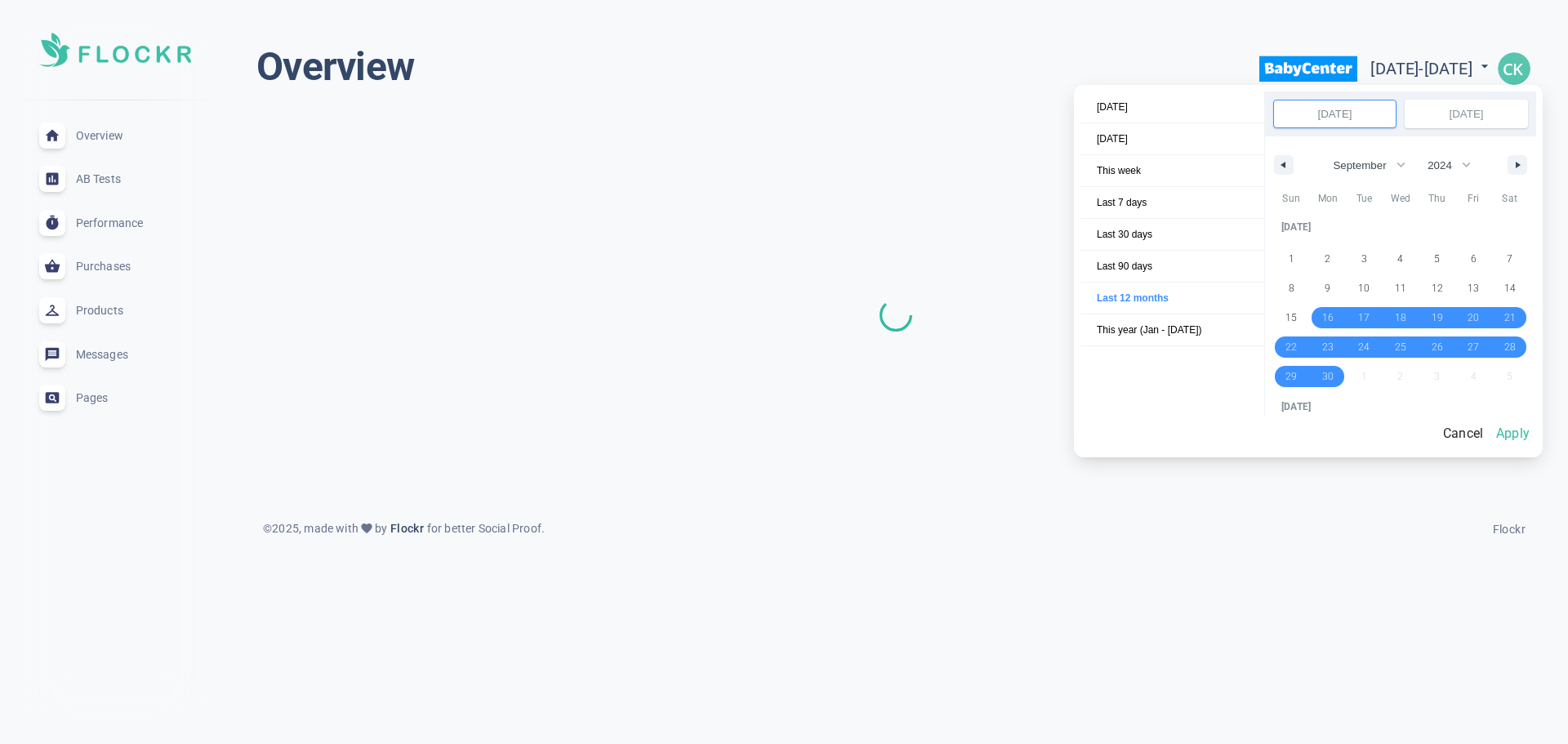
click at [1395, 70] on div at bounding box center [784, 372] width 1568 height 744
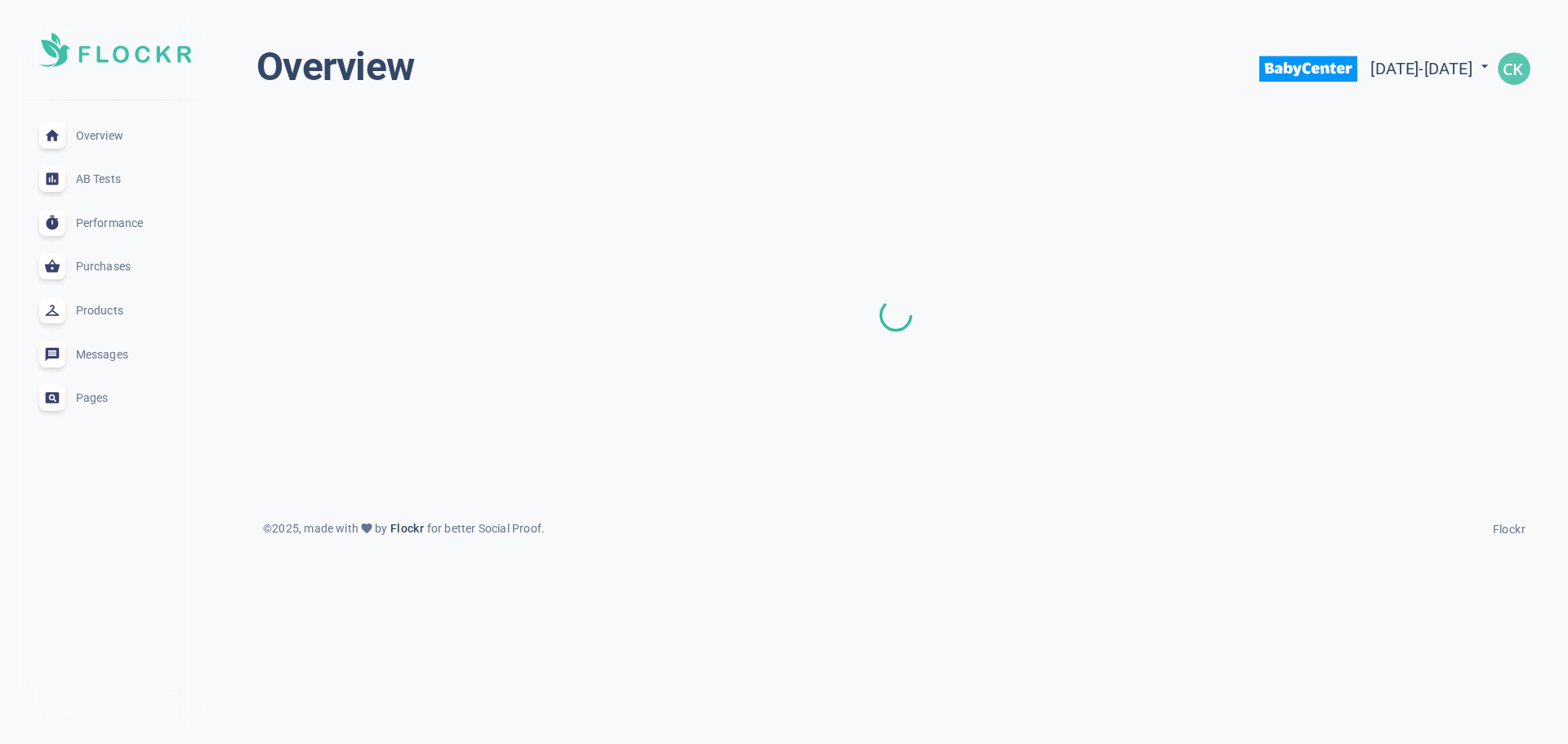
click at [1524, 73] on img "button" at bounding box center [1513, 68] width 33 height 33
click at [1462, 235] on img at bounding box center [1480, 237] width 98 height 51
click at [1472, 116] on span "Settings" at bounding box center [1477, 117] width 46 height 14
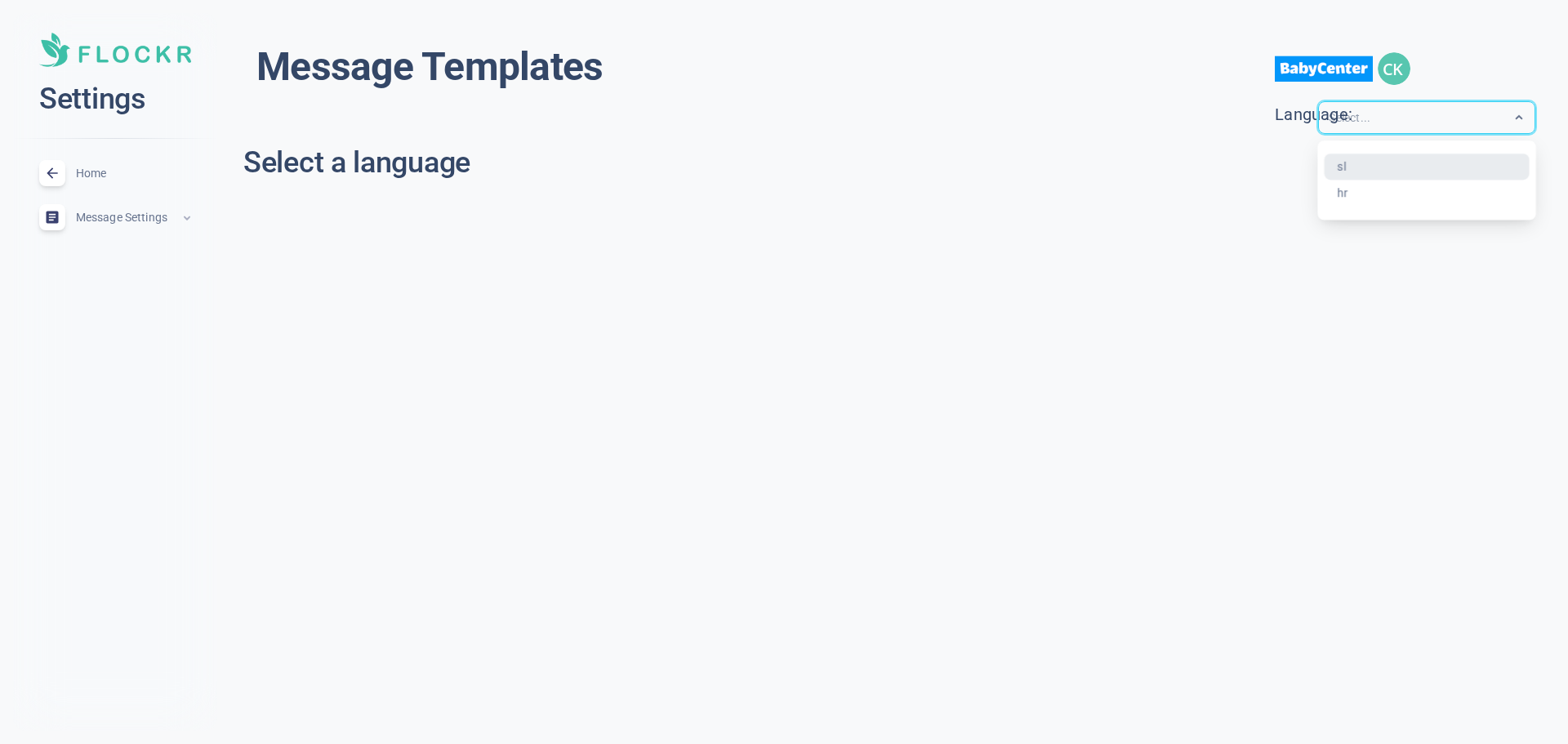
click at [1451, 125] on input "text" at bounding box center [1394, 118] width 131 height 19
click at [1355, 193] on div "hr" at bounding box center [1427, 194] width 205 height 27
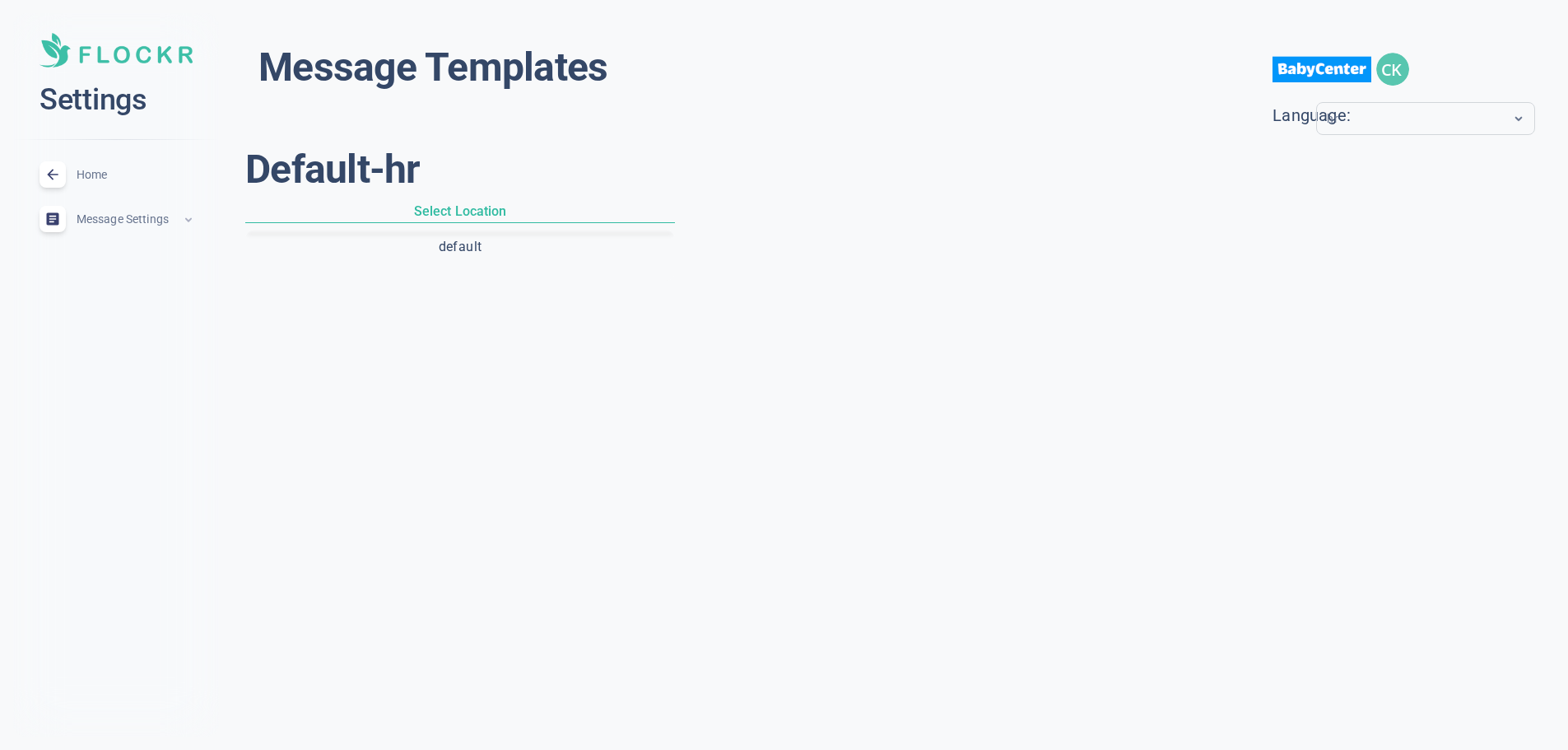
click at [1393, 70] on img "button" at bounding box center [1392, 69] width 33 height 33
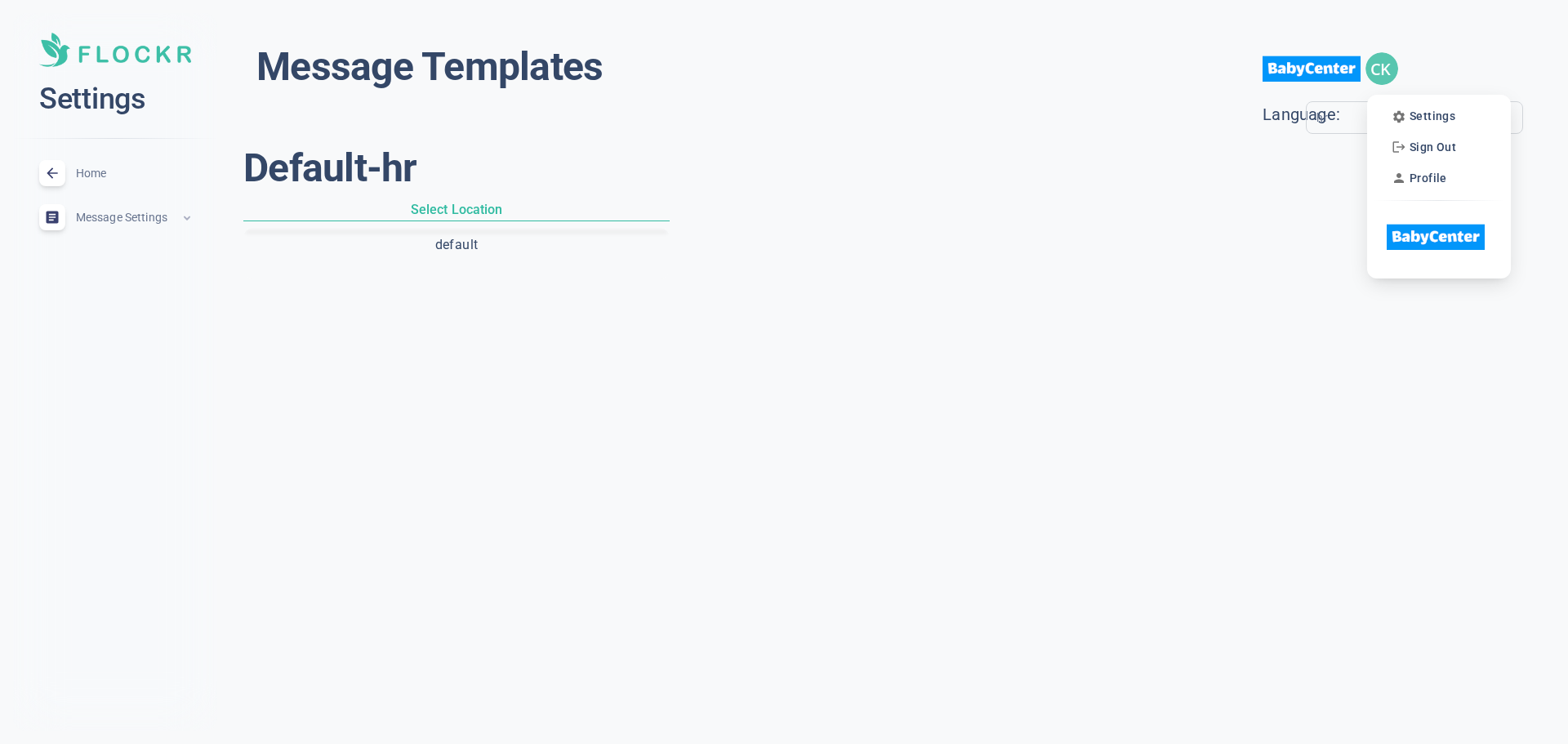
click at [1333, 76] on div at bounding box center [784, 372] width 1568 height 744
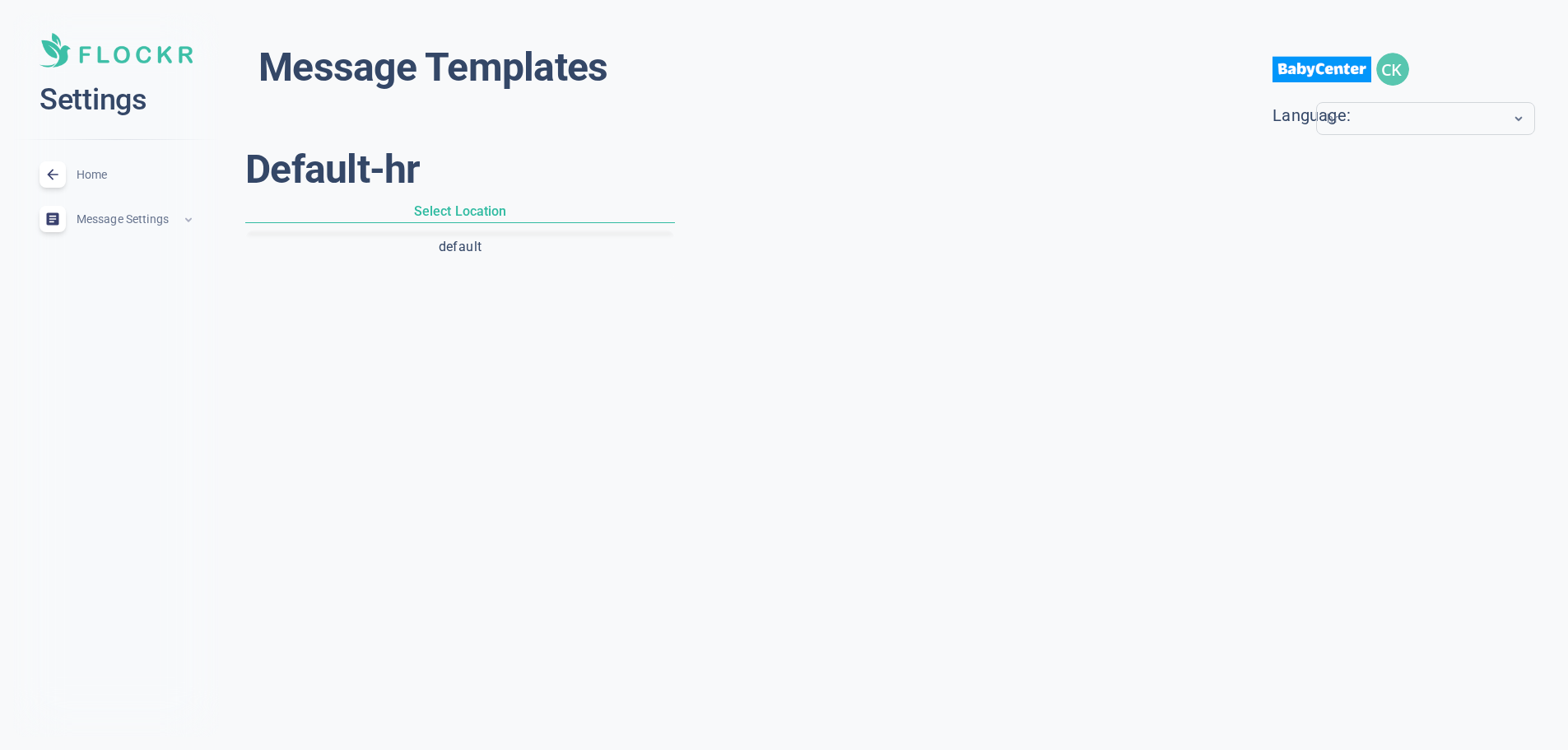
click at [150, 67] on img at bounding box center [116, 50] width 153 height 35
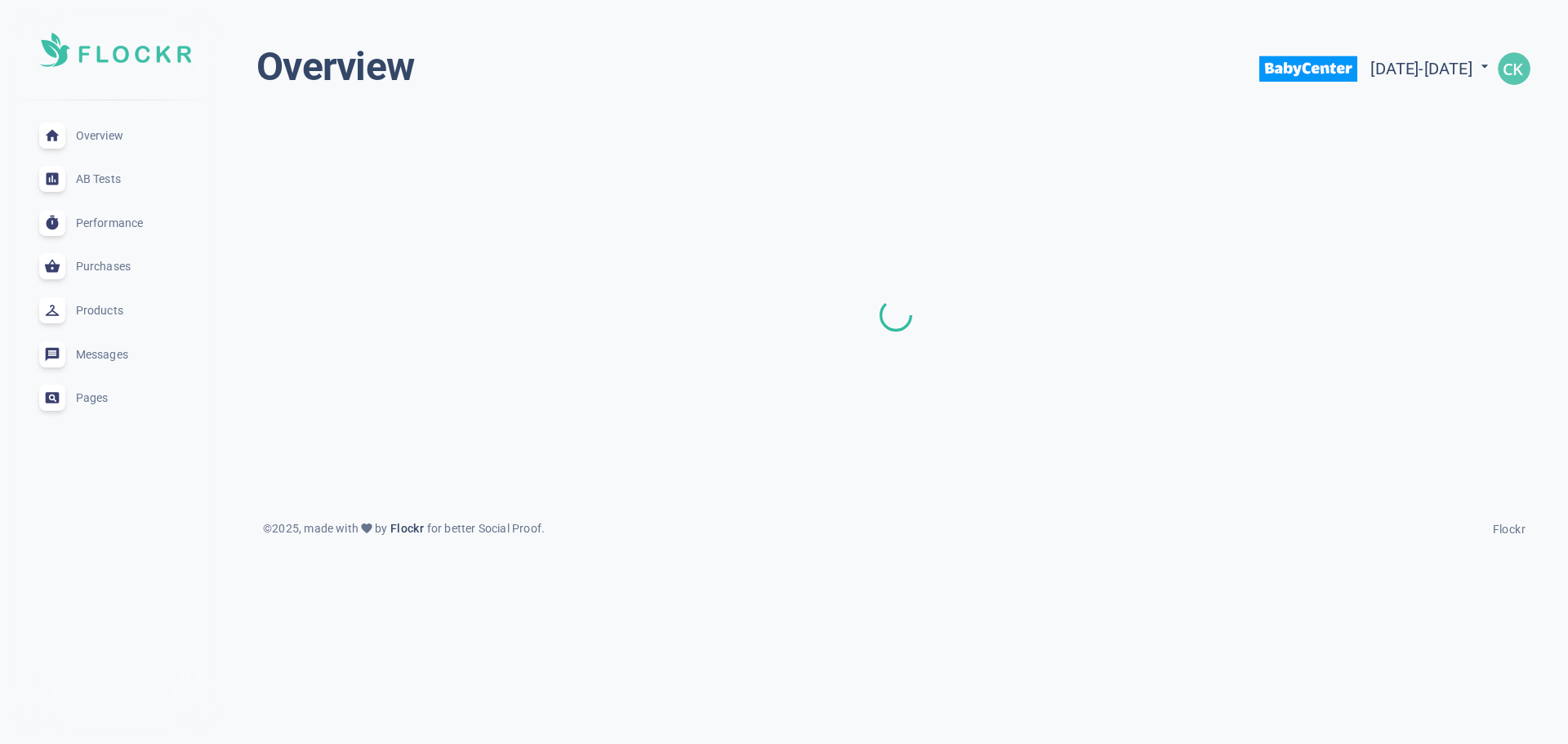
click at [145, 52] on img at bounding box center [115, 50] width 152 height 35
